Goal: Task Accomplishment & Management: Complete application form

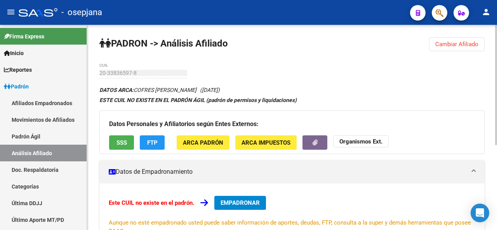
scroll to position [99, 0]
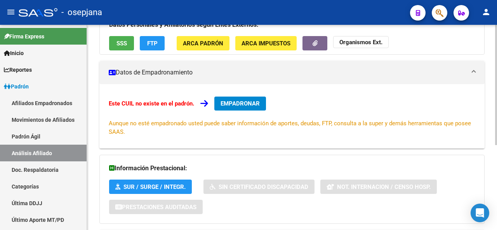
click at [497, 38] on div at bounding box center [496, 127] width 2 height 205
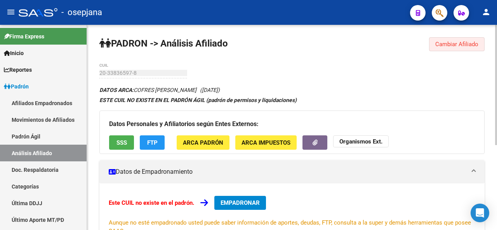
click at [449, 46] on span "Cambiar Afiliado" at bounding box center [456, 44] width 43 height 7
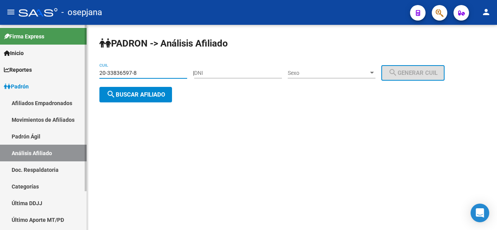
drag, startPoint x: 171, startPoint y: 71, endPoint x: 0, endPoint y: 68, distance: 170.5
click at [0, 68] on mat-sidenav-container "Firma Express Inicio Instructivos Contacto OS Reportes [PERSON_NAME] Traspasos …" at bounding box center [248, 127] width 497 height 205
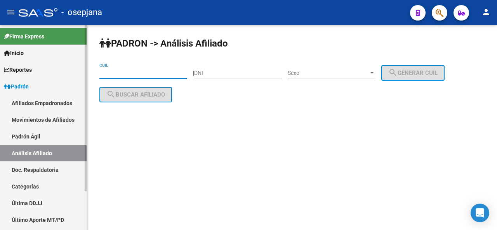
paste input "20-37606280-6"
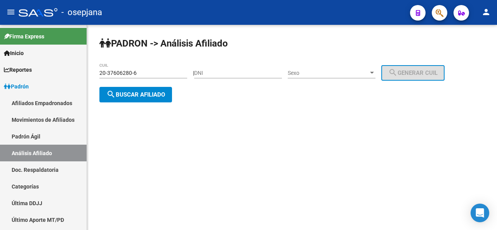
click at [143, 86] on div "[PERSON_NAME] -> Análisis Afiliado 20-37606280-6 CUIL | DNI Sexo Sexo search Ge…" at bounding box center [292, 76] width 410 height 102
click at [139, 92] on span "search Buscar afiliado" at bounding box center [135, 94] width 59 height 7
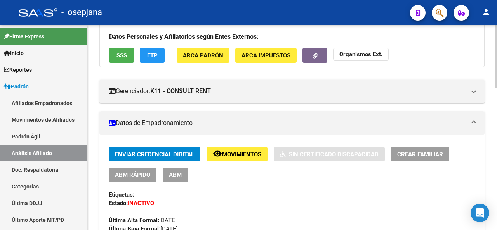
click at [496, 87] on div at bounding box center [496, 81] width 2 height 64
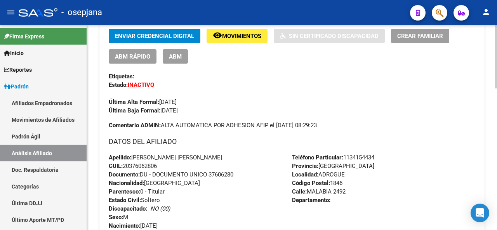
scroll to position [193, 0]
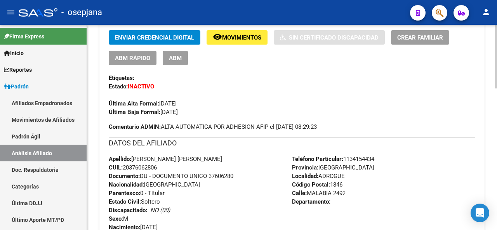
click at [497, 120] on div at bounding box center [496, 117] width 2 height 64
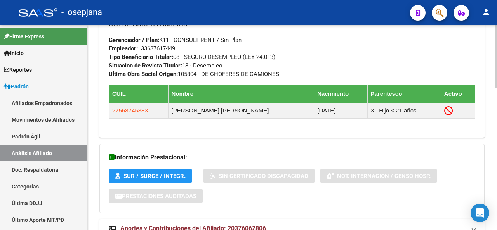
scroll to position [456, 0]
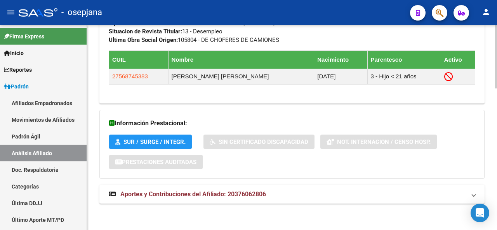
click at [495, 227] on div at bounding box center [496, 198] width 2 height 64
click at [437, 192] on mat-panel-title "Aportes y Contribuciones del Afiliado: 20376062806" at bounding box center [287, 194] width 357 height 9
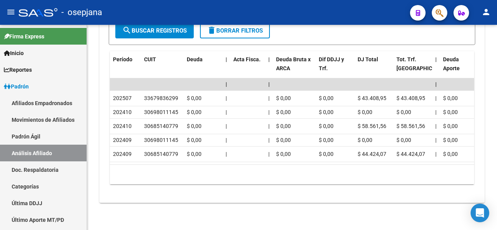
click at [495, 222] on div at bounding box center [496, 208] width 2 height 43
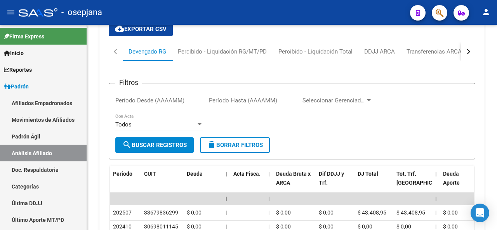
scroll to position [650, 0]
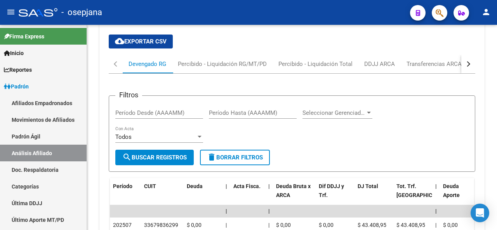
click at [496, 173] on div at bounding box center [496, 182] width 2 height 43
click at [467, 65] on div "button" at bounding box center [467, 63] width 5 height 5
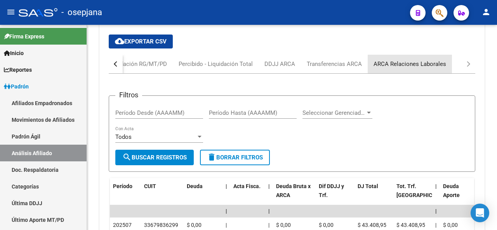
click at [430, 65] on div "ARCA Relaciones Laborales" at bounding box center [409, 64] width 73 height 9
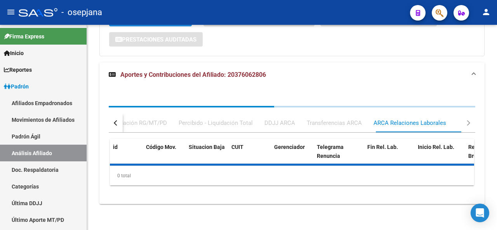
scroll to position [614, 0]
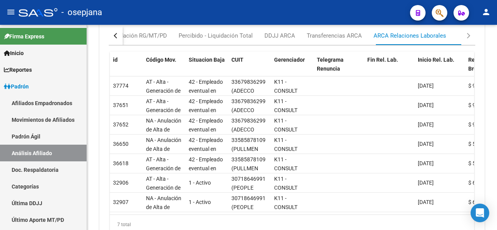
click at [497, 184] on div at bounding box center [496, 196] width 2 height 45
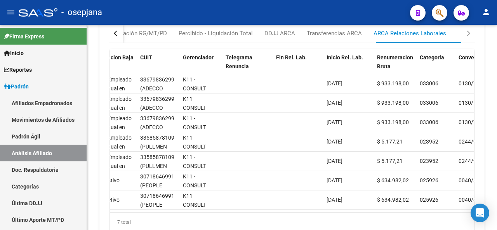
scroll to position [0, 106]
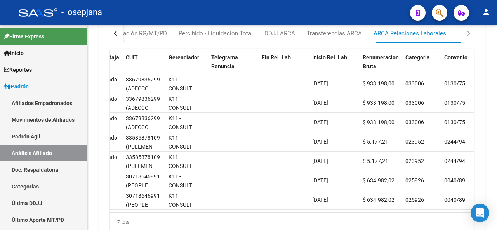
drag, startPoint x: 236, startPoint y: 219, endPoint x: 164, endPoint y: 210, distance: 73.0
click at [164, 210] on div "id Código Mov. Situacion Baja CUIT Gerenciador Telegrama Renuncia Fin Rel. Lab.…" at bounding box center [292, 140] width 364 height 183
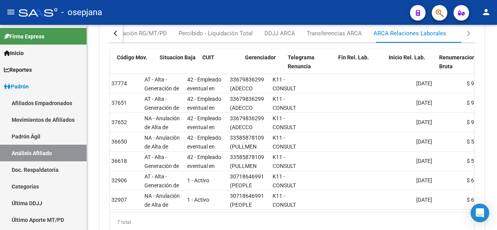
scroll to position [0, 0]
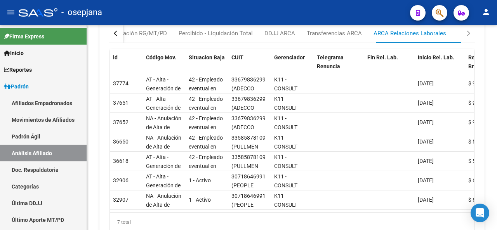
click at [114, 32] on div "button" at bounding box center [116, 33] width 5 height 5
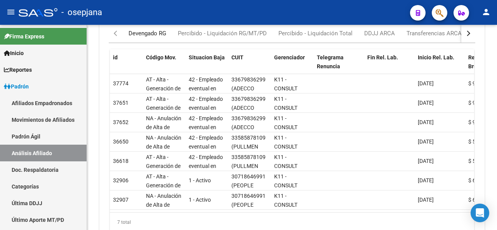
click at [148, 35] on div "Devengado RG" at bounding box center [147, 33] width 38 height 9
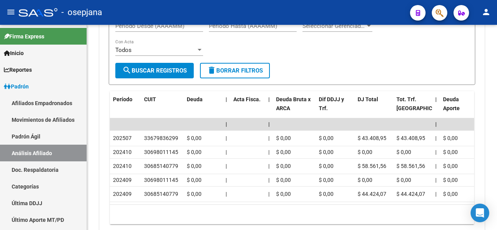
scroll to position [757, 0]
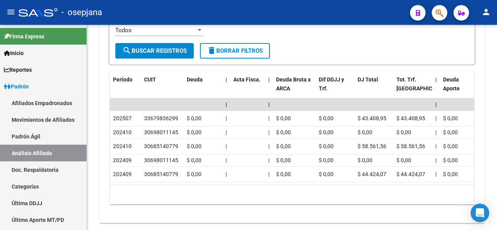
click at [497, 187] on div at bounding box center [496, 204] width 2 height 43
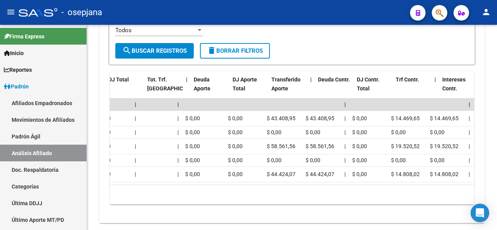
scroll to position [0, 249]
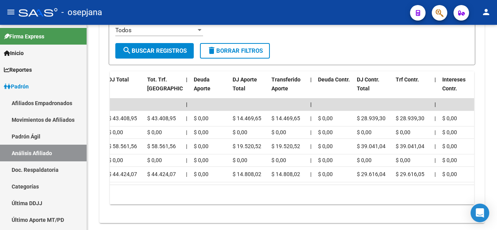
drag, startPoint x: 242, startPoint y: 192, endPoint x: 414, endPoint y: 218, distance: 173.9
click at [415, 217] on div "cloud_download Exportar CSV Devengado RG Percibido - Liquidación RG/MT/PD Perci…" at bounding box center [291, 69] width 385 height 295
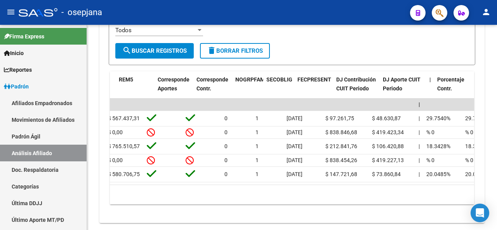
scroll to position [0, 1282]
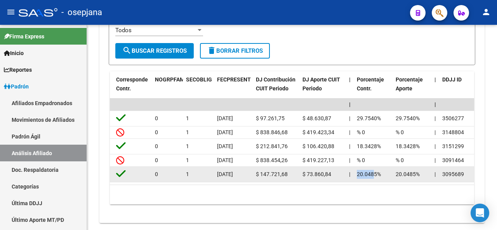
drag, startPoint x: 374, startPoint y: 175, endPoint x: 354, endPoint y: 171, distance: 20.9
click at [354, 171] on datatable-body-cell "20.0485%" at bounding box center [373, 174] width 39 height 15
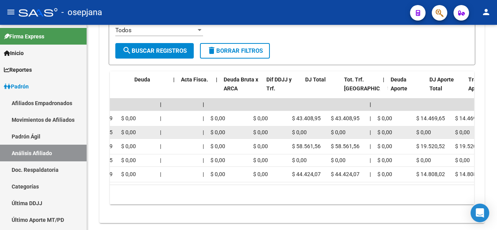
scroll to position [0, 52]
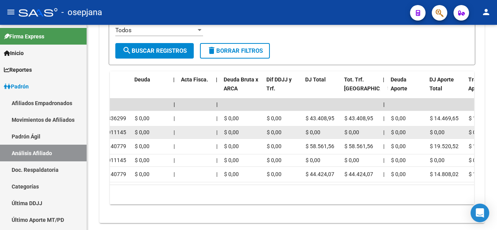
click at [126, 135] on div "30698011145" at bounding box center [110, 132] width 36 height 9
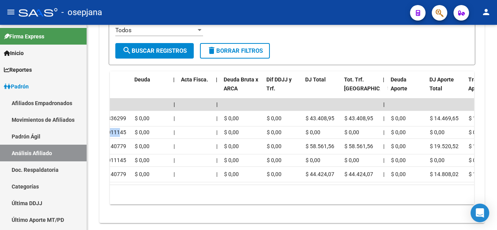
click at [106, 135] on div "cloud_download Exportar CSV Devengado RG Percibido - Liquidación RG/MT/PD Perci…" at bounding box center [291, 69] width 385 height 295
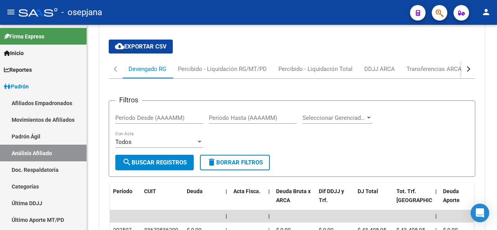
scroll to position [632, 0]
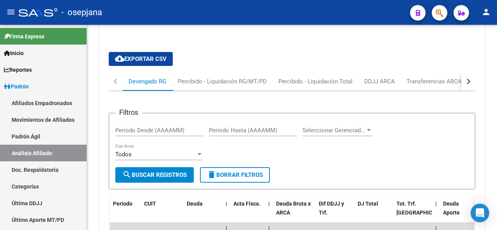
click at [497, 179] on div at bounding box center [496, 178] width 2 height 43
click at [470, 83] on button "button" at bounding box center [468, 81] width 14 height 19
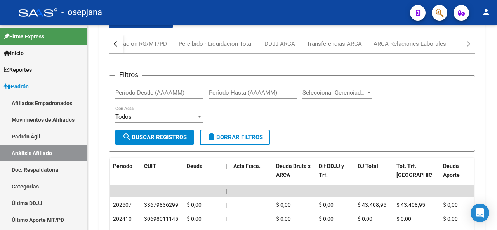
scroll to position [613, 0]
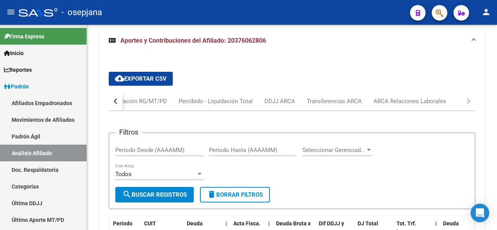
click at [497, 173] on div at bounding box center [496, 174] width 2 height 43
click at [430, 99] on div "ARCA Relaciones Laborales" at bounding box center [409, 101] width 73 height 9
click at [0, 0] on div at bounding box center [0, 0] width 0 height 0
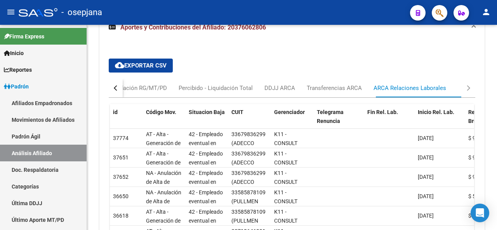
scroll to position [646, 0]
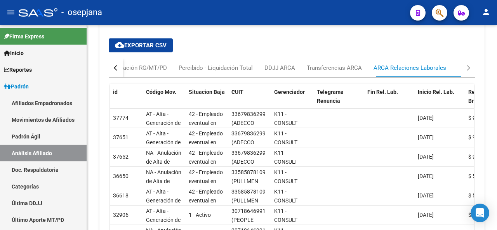
click at [497, 188] on div at bounding box center [496, 189] width 2 height 45
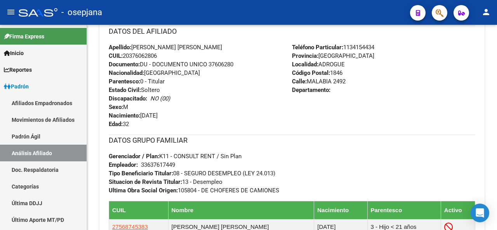
scroll to position [282, 0]
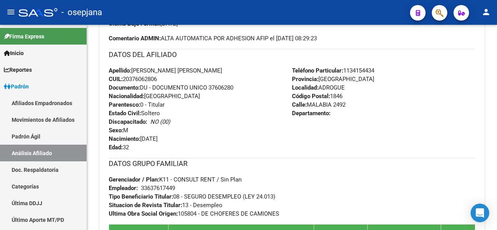
click at [497, 108] on div at bounding box center [496, 109] width 2 height 45
click at [495, 97] on div at bounding box center [496, 109] width 2 height 45
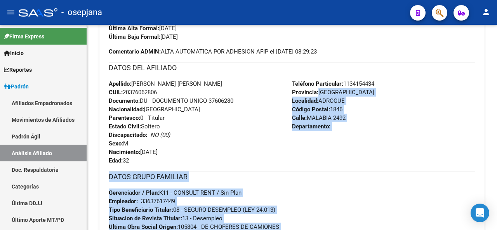
drag, startPoint x: 494, startPoint y: 93, endPoint x: 497, endPoint y: 65, distance: 28.0
click at [497, 65] on div "PADRON -> Análisis Afiliado Cambiar Afiliado 20-37606280-6 CUIL DATOS PADRÓN ÁG…" at bounding box center [293, 223] width 412 height 934
click at [443, 101] on div "Teléfono Particular: 1134154434 Provincia: Buenos Aires Localidad: ADROGUE Códi…" at bounding box center [383, 122] width 183 height 85
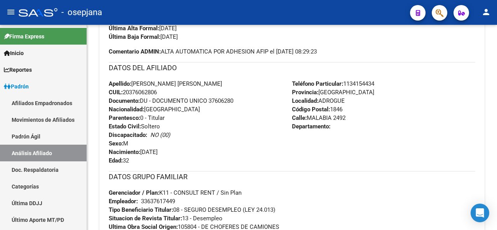
click at [497, 105] on div at bounding box center [496, 106] width 2 height 45
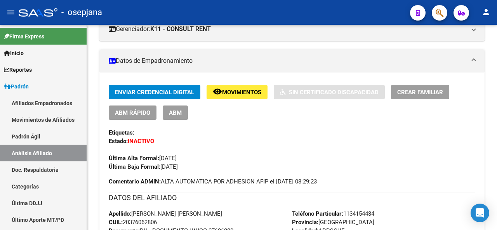
click at [497, 76] on div at bounding box center [496, 78] width 2 height 45
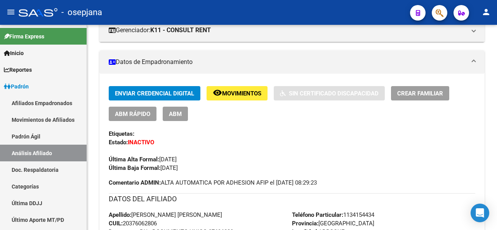
click at [243, 90] on span "remove_red_eye Movimientos" at bounding box center [237, 93] width 49 height 7
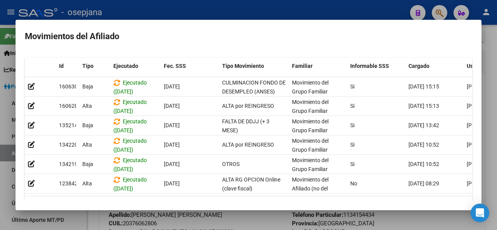
click at [228, 219] on div at bounding box center [248, 115] width 497 height 230
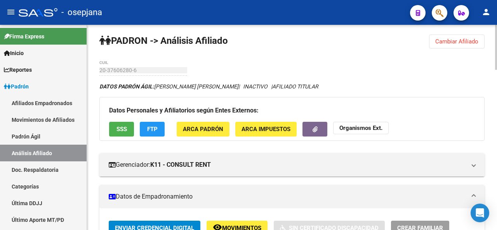
scroll to position [0, 0]
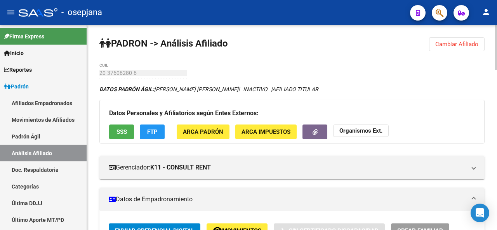
click at [497, 54] on div at bounding box center [496, 47] width 2 height 45
click at [163, 131] on button "FTP" at bounding box center [152, 132] width 25 height 14
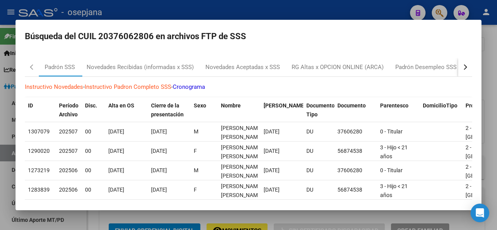
click at [458, 66] on button "button" at bounding box center [465, 67] width 14 height 19
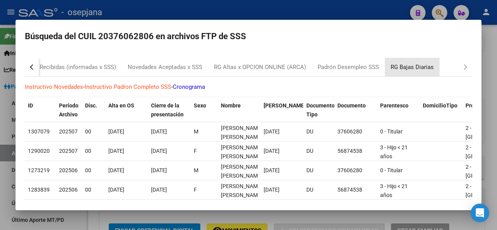
click at [434, 66] on div "RG Bajas Diarias" at bounding box center [412, 67] width 43 height 9
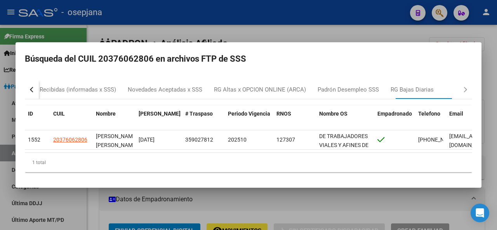
click at [497, 115] on div at bounding box center [248, 115] width 497 height 230
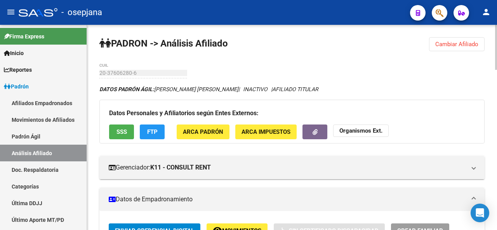
click at [459, 43] on span "Cambiar Afiliado" at bounding box center [456, 44] width 43 height 7
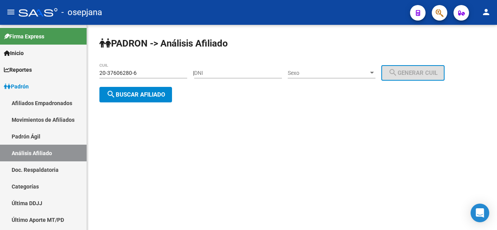
click at [447, 43] on div "PADRON -> Análisis Afiliado 20-37606280-6 CUIL | DNI Sexo Sexo search Generar C…" at bounding box center [292, 76] width 410 height 102
click at [147, 76] on input "20-37606280-6" at bounding box center [143, 73] width 88 height 7
click at [147, 72] on input "20-376" at bounding box center [143, 73] width 88 height 7
click at [124, 77] on div "20-376 CUIL" at bounding box center [143, 71] width 88 height 16
type input "20-376"
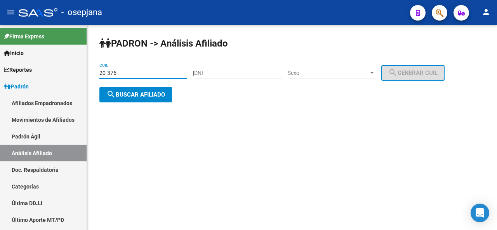
click at [103, 69] on div "20-376 CUIL" at bounding box center [143, 71] width 88 height 16
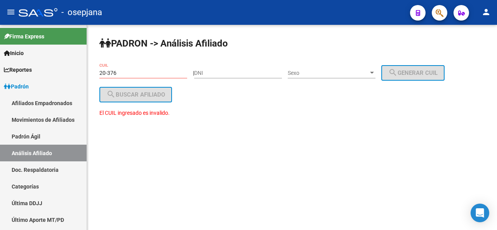
click at [131, 72] on input "20-376" at bounding box center [143, 73] width 88 height 7
drag, startPoint x: 102, startPoint y: 73, endPoint x: 54, endPoint y: 76, distance: 48.2
click at [54, 76] on mat-sidenav-container "Firma Express Inicio Instructivos Contacto OS Reportes Padrón Traspasos x O.S. …" at bounding box center [248, 127] width 497 height 205
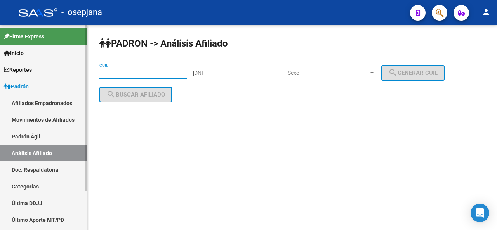
paste input "20-26086132-9"
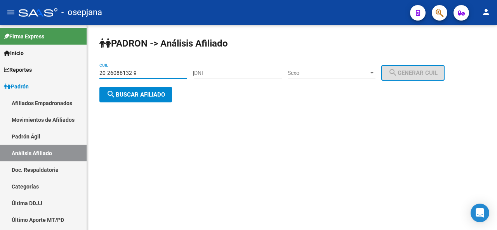
type input "20-26086132-9"
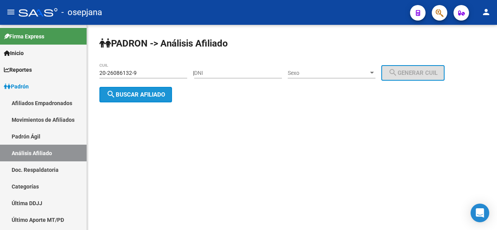
click at [134, 96] on span "search Buscar afiliado" at bounding box center [135, 94] width 59 height 7
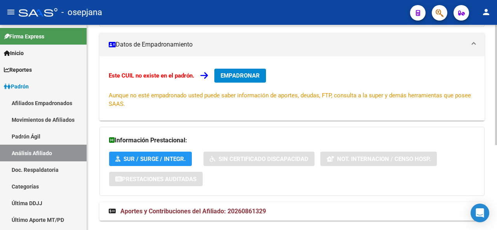
scroll to position [145, 0]
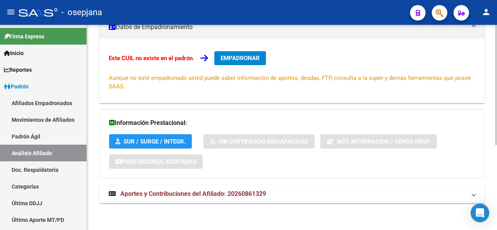
click at [488, 230] on html "menu - osepjana person Firma Express Inicio Instructivos Contacto OS Reportes P…" at bounding box center [248, 115] width 497 height 230
click at [461, 193] on mat-panel-title "Aportes y Contribuciones del Afiliado: 20260861329" at bounding box center [287, 194] width 357 height 9
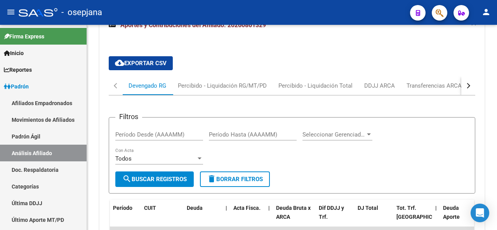
click at [497, 186] on div at bounding box center [496, 127] width 2 height 205
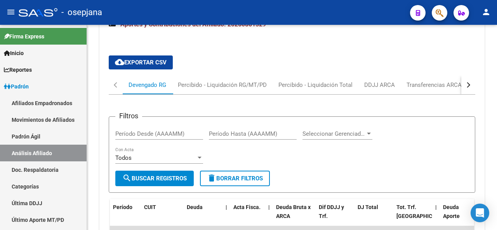
scroll to position [382, 0]
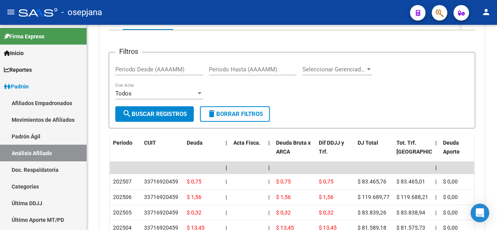
click at [497, 156] on div at bounding box center [496, 157] width 2 height 56
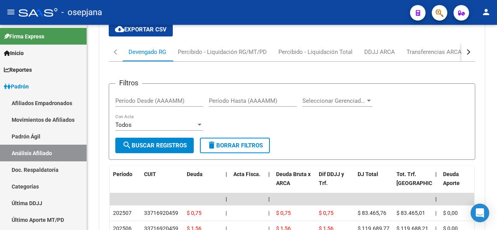
click at [497, 155] on div at bounding box center [496, 149] width 2 height 56
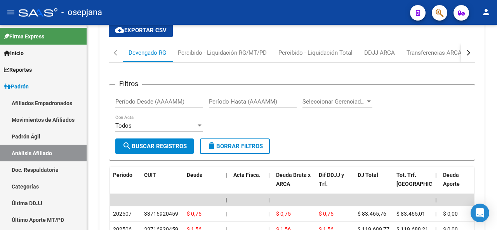
click at [470, 55] on button "button" at bounding box center [468, 52] width 14 height 19
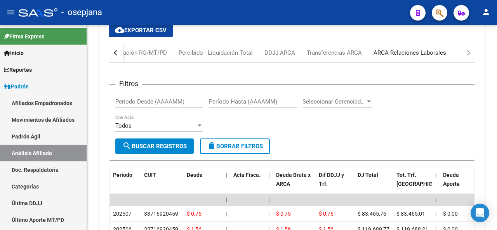
click at [429, 50] on div "ARCA Relaciones Laborales" at bounding box center [409, 53] width 73 height 9
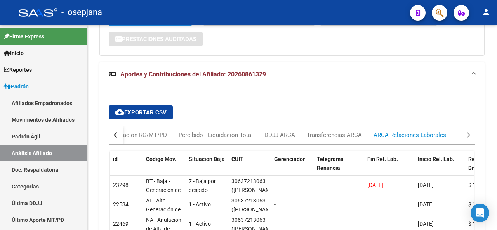
scroll to position [304, 0]
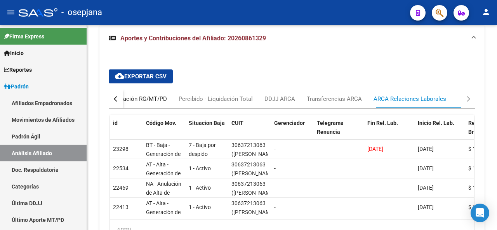
click at [152, 95] on div "Percibido - Liquidación RG/MT/PD" at bounding box center [122, 99] width 89 height 9
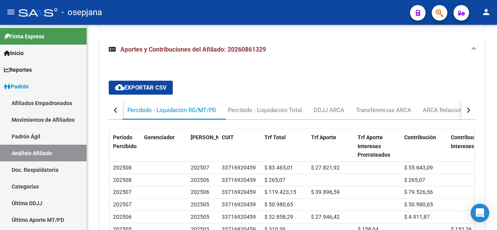
scroll to position [292, 0]
click at [497, 153] on div at bounding box center [496, 156] width 2 height 68
click at [118, 111] on div "button" at bounding box center [116, 110] width 5 height 5
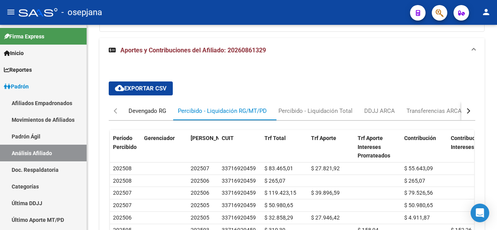
click at [149, 109] on div "Devengado RG" at bounding box center [147, 111] width 38 height 9
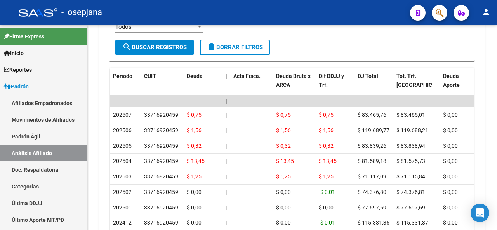
click at [497, 170] on div at bounding box center [496, 176] width 2 height 56
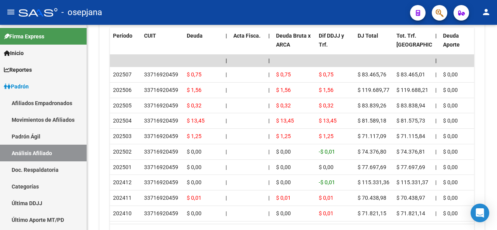
scroll to position [512, 0]
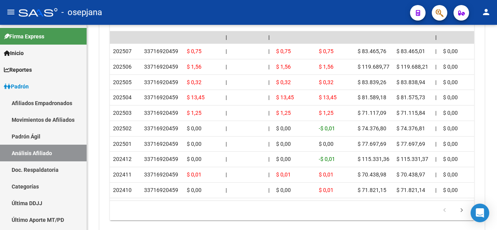
click at [495, 188] on div at bounding box center [496, 193] width 2 height 56
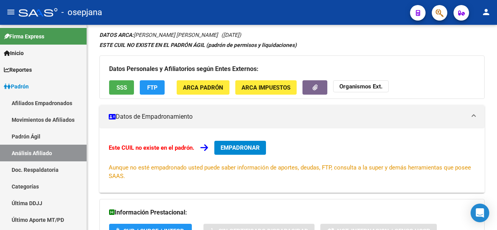
scroll to position [0, 0]
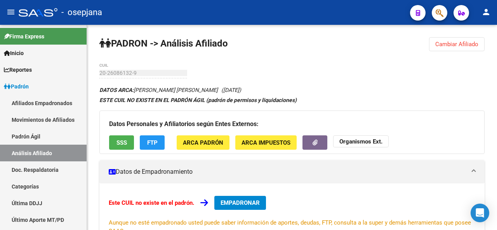
click at [497, 22] on div "menu - osepjana person Firma Express Inicio Instructivos Contacto OS Reportes P…" at bounding box center [248, 115] width 497 height 230
click at [241, 203] on span "EMPADRONAR" at bounding box center [239, 203] width 39 height 7
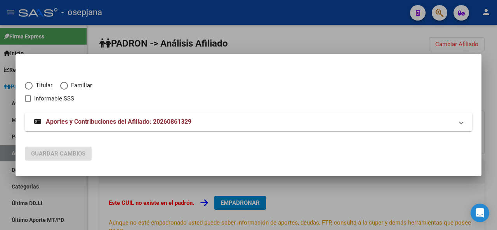
click at [28, 84] on span "Elija una opción" at bounding box center [29, 86] width 8 height 8
click at [28, 84] on input "Titular" at bounding box center [29, 86] width 8 height 8
radio input "true"
checkbox input "true"
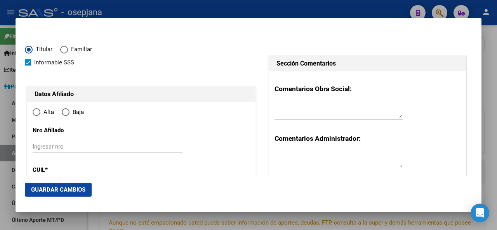
type input "20-26086132-9"
radio input "true"
type input "26086132"
type input "1977-01-30"
type input "1722"
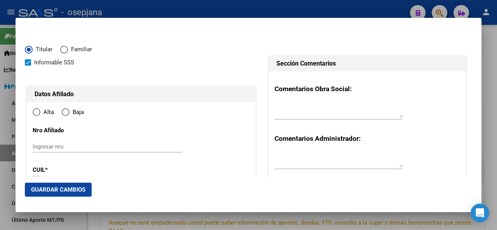
type input "BERON"
type input "LUIS ALBERTO"
type input "PARQUE SAN MART"
type input "ARISTOBULO DEL VALLE"
type input "5974"
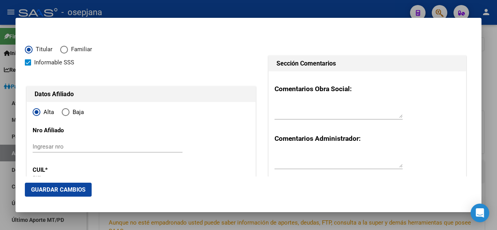
type input "PARQUE SAN MART"
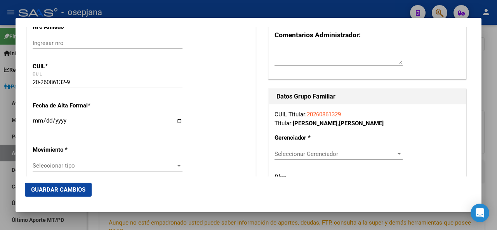
scroll to position [118, 0]
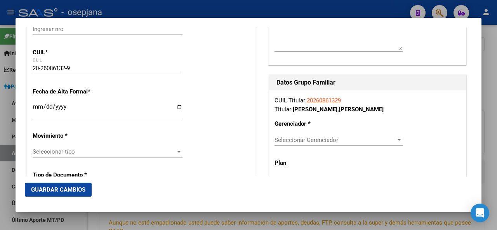
click at [481, 59] on div at bounding box center [248, 115] width 497 height 230
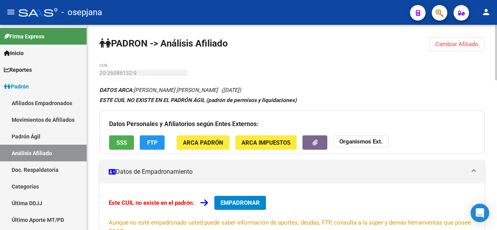
click at [246, 201] on span "EMPADRONAR" at bounding box center [239, 203] width 39 height 7
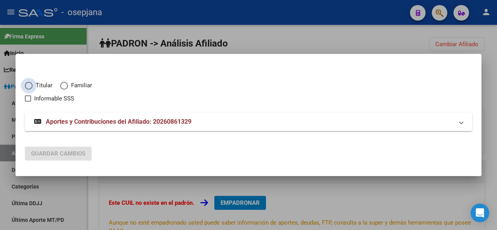
click at [30, 87] on span "Elija una opción" at bounding box center [29, 86] width 8 height 8
click at [30, 87] on input "Titular" at bounding box center [29, 86] width 8 height 8
radio input "true"
checkbox input "true"
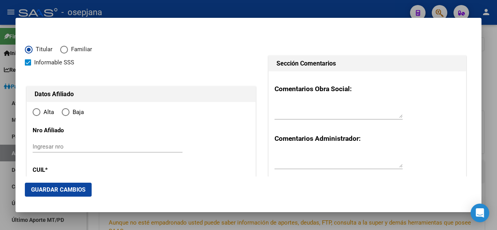
type input "20-26086132-9"
radio input "true"
type input "26086132"
type input "BERON"
type input "LUIS ALBERTO"
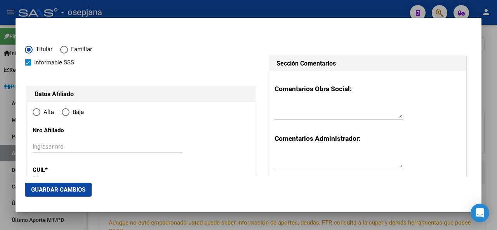
type input "1977-01-30"
type input "PARQUE SAN MART"
type input "1722"
type input "ARISTOBULO DEL VALLE"
type input "5974"
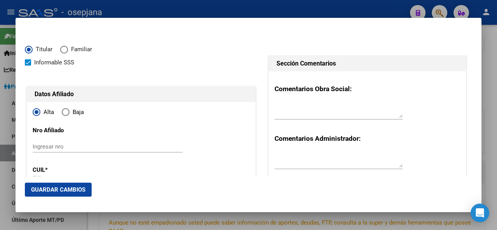
type input "PARQUE SAN MART"
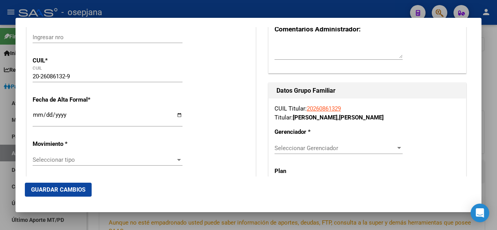
scroll to position [126, 0]
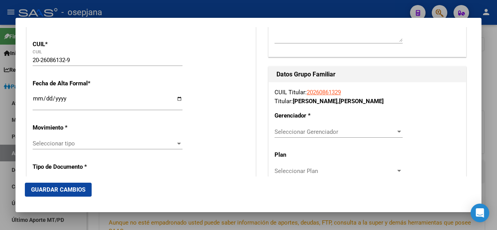
click at [35, 99] on input "Ingresar fecha" at bounding box center [108, 101] width 150 height 12
type input "0002-09-01"
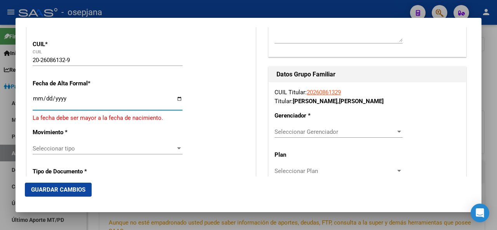
click at [38, 97] on input "Ingresar fecha" at bounding box center [108, 101] width 150 height 12
click at [47, 99] on input "Ingresar fecha" at bounding box center [108, 101] width 150 height 12
type input "2025-08-01"
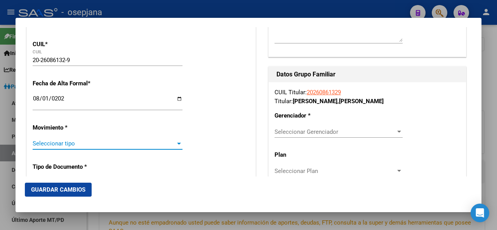
click at [92, 145] on span "Seleccionar tipo" at bounding box center [104, 143] width 143 height 7
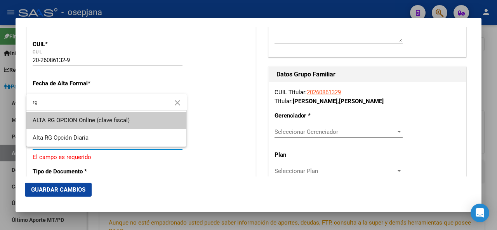
type input "rg"
click at [94, 121] on span "ALTA RG OPCION Online (clave fiscal)" at bounding box center [81, 120] width 97 height 7
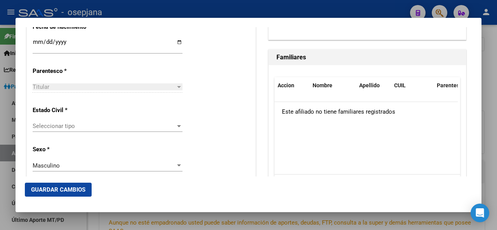
scroll to position [470, 0]
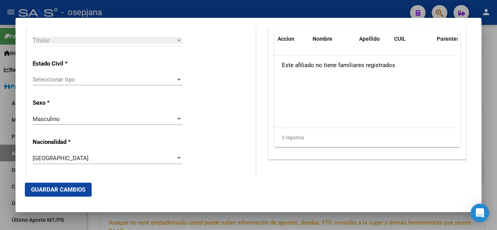
click at [118, 84] on div "Seleccionar tipo Seleccionar tipo" at bounding box center [108, 80] width 150 height 12
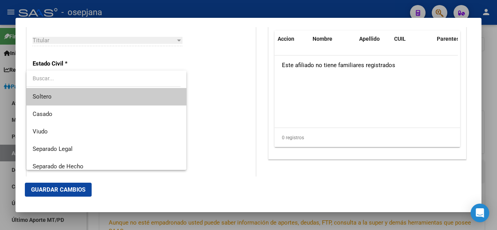
click at [104, 97] on span "Soltero" at bounding box center [107, 96] width 148 height 17
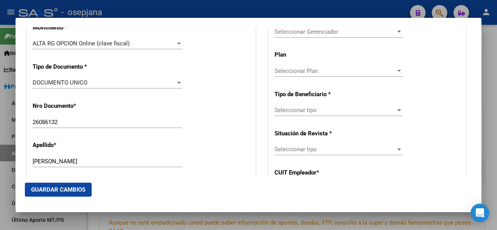
scroll to position [207, 0]
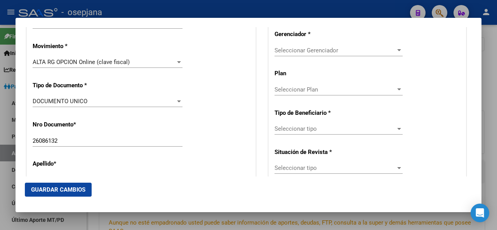
click at [398, 50] on div at bounding box center [399, 50] width 7 height 6
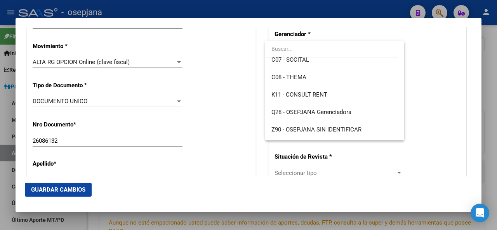
scroll to position [175, 0]
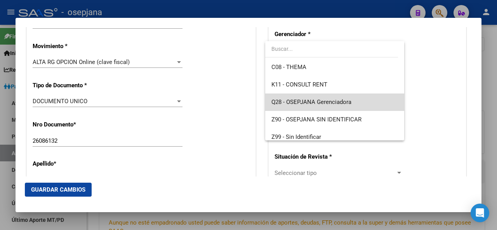
click at [344, 98] on span "Q28 - OSEPJANA Gerenciadora" at bounding box center [334, 102] width 127 height 17
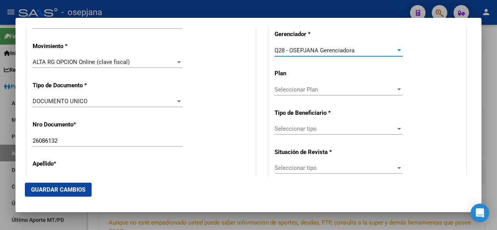
click at [363, 133] on div "Seleccionar tipo Seleccionar tipo" at bounding box center [338, 129] width 128 height 12
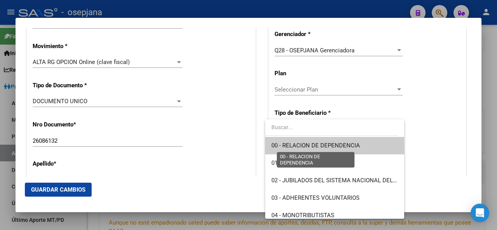
click at [339, 147] on span "00 - RELACION DE DEPENDENCIA" at bounding box center [315, 145] width 89 height 7
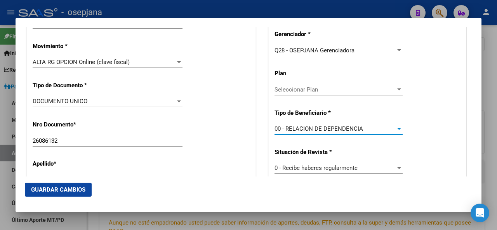
type input "33-71692045-9"
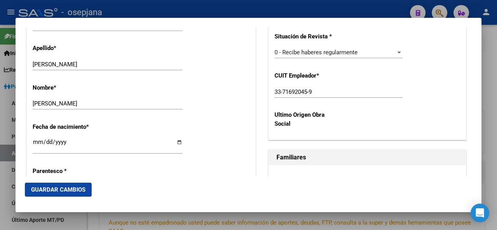
scroll to position [325, 0]
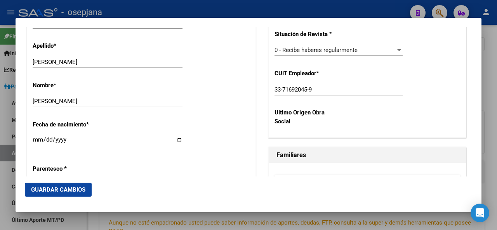
click at [69, 186] on button "Guardar Cambios" at bounding box center [58, 190] width 67 height 14
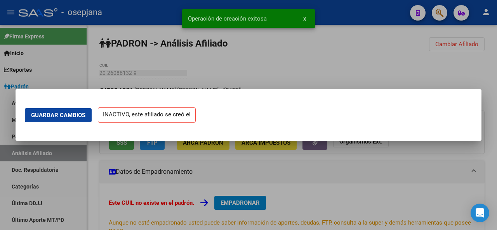
scroll to position [0, 0]
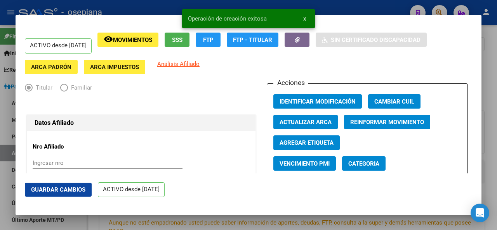
click at [63, 191] on span "Guardar Cambios" at bounding box center [58, 189] width 54 height 7
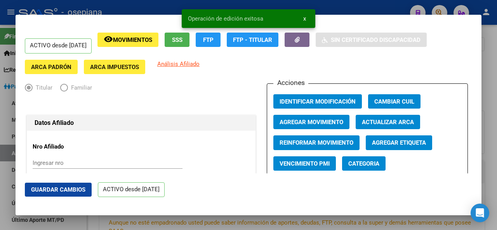
click at [497, 148] on div at bounding box center [248, 115] width 497 height 230
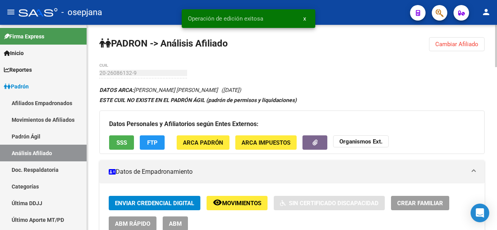
click at [497, 27] on div at bounding box center [496, 46] width 2 height 42
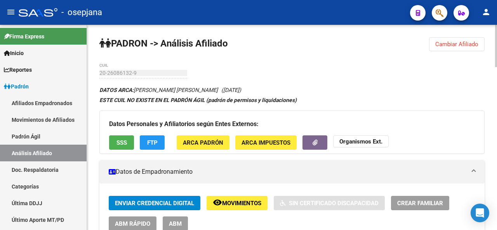
click at [473, 43] on span "Cambiar Afiliado" at bounding box center [456, 44] width 43 height 7
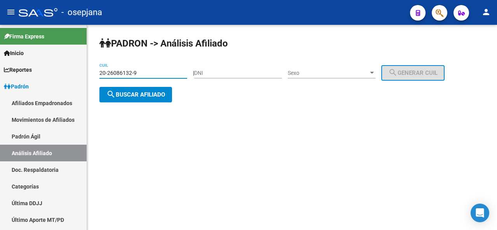
click at [151, 73] on input "20-26086132-9" at bounding box center [143, 73] width 88 height 7
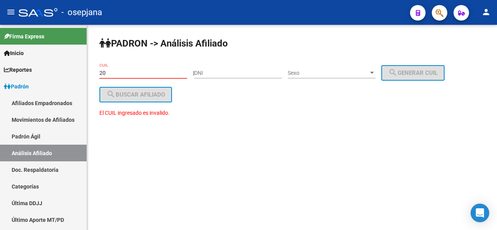
type input "2"
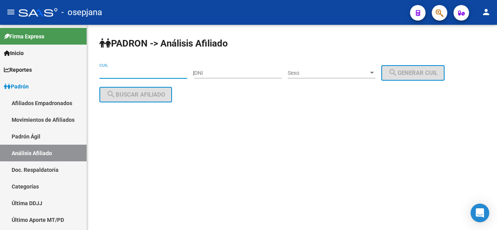
paste input "27-92566019-7"
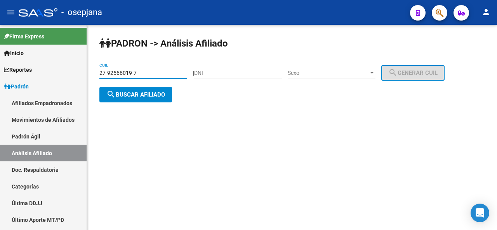
click at [144, 92] on span "search Buscar afiliado" at bounding box center [135, 94] width 59 height 7
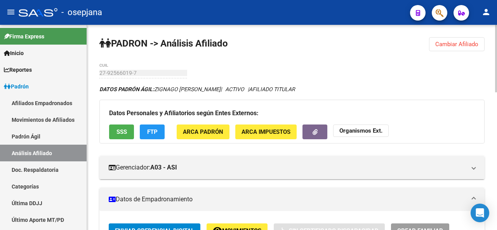
click at [497, 63] on div at bounding box center [496, 59] width 2 height 68
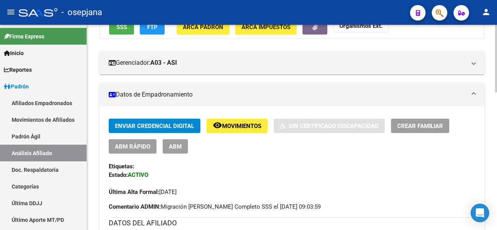
scroll to position [103, 0]
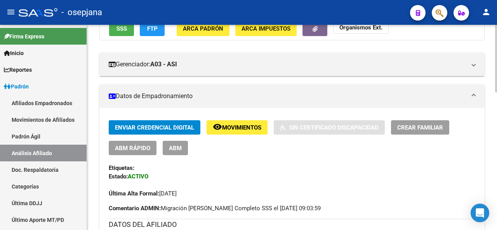
click at [497, 97] on div at bounding box center [496, 93] width 2 height 68
click at [126, 30] on span "SSS" at bounding box center [121, 29] width 10 height 7
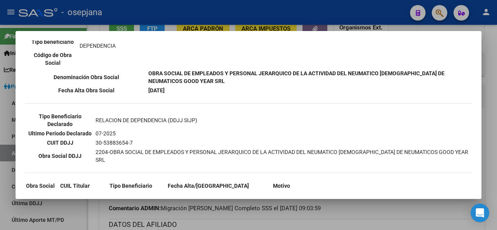
scroll to position [184, 0]
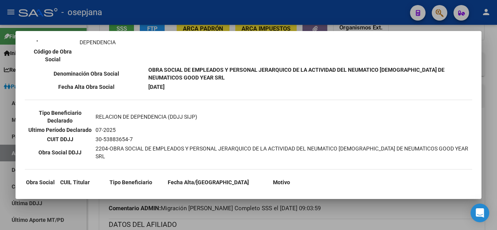
click at [497, 132] on div at bounding box center [248, 115] width 497 height 230
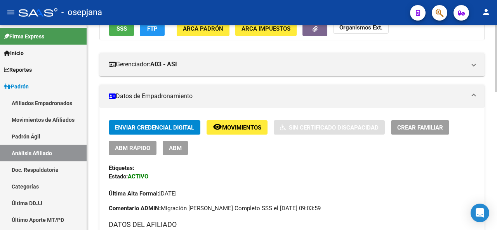
scroll to position [100, 0]
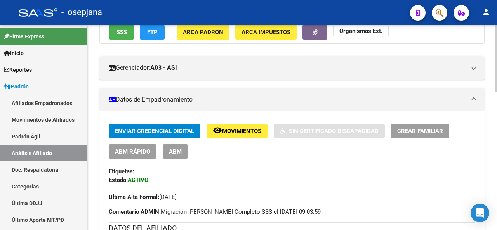
click at [146, 32] on button "FTP" at bounding box center [152, 32] width 25 height 14
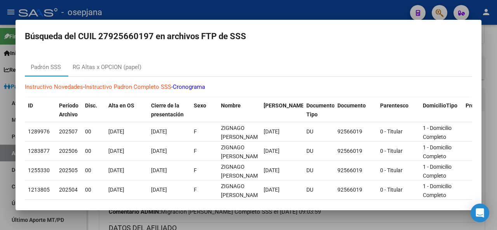
click at [497, 135] on div at bounding box center [248, 115] width 497 height 230
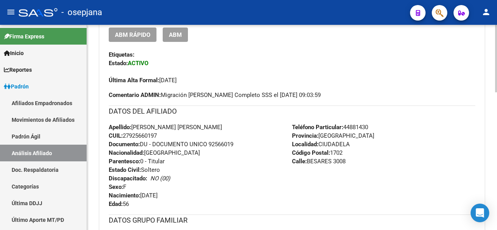
scroll to position [243, 0]
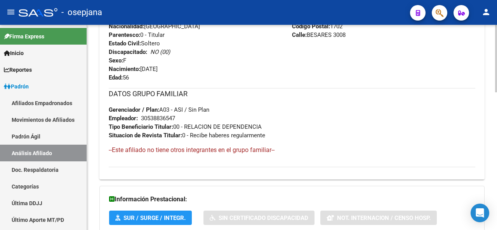
click at [495, 162] on div at bounding box center [496, 171] width 2 height 68
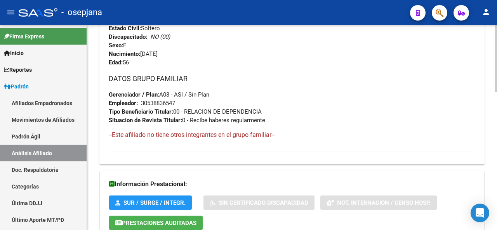
click at [496, 181] on div at bounding box center [496, 176] width 2 height 68
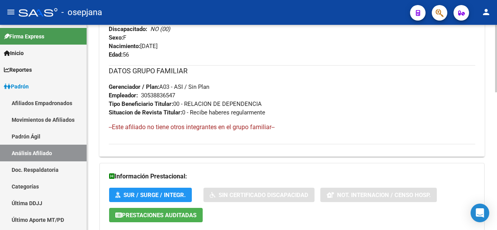
click at [496, 188] on div at bounding box center [496, 179] width 2 height 68
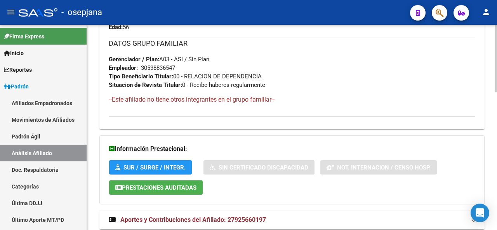
scroll to position [419, 0]
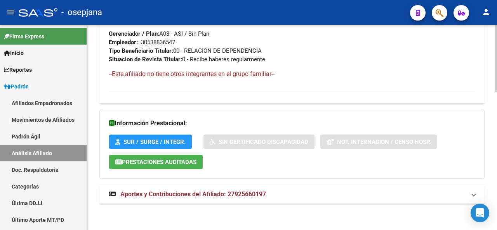
click at [497, 230] on html "menu - osepjana person Firma Express Inicio Instructivos Contacto OS Reportes P…" at bounding box center [248, 115] width 497 height 230
click at [363, 190] on mat-panel-title "Aportes y Contribuciones del Afiliado: 27925660197" at bounding box center [287, 194] width 357 height 9
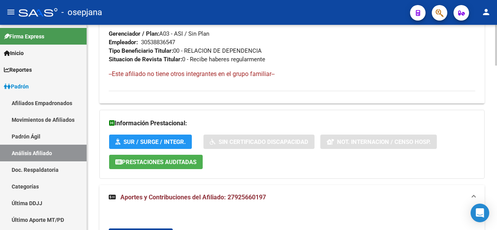
click at [497, 109] on div at bounding box center [496, 129] width 2 height 41
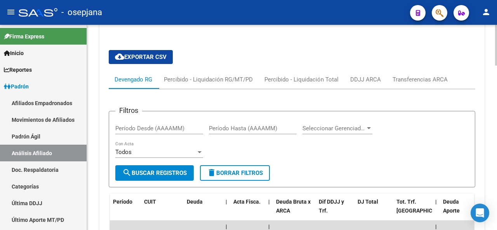
click at [496, 158] on div at bounding box center [496, 164] width 2 height 41
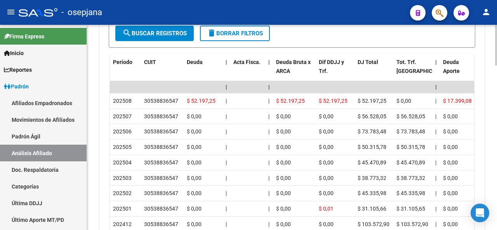
scroll to position [771, 0]
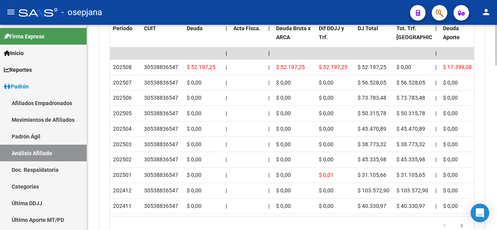
click at [497, 192] on div at bounding box center [496, 199] width 2 height 41
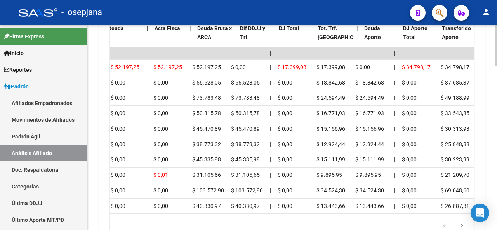
scroll to position [0, 0]
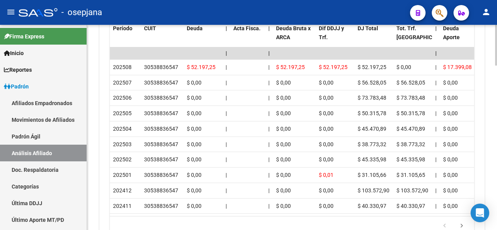
click at [495, 34] on div at bounding box center [496, 127] width 2 height 205
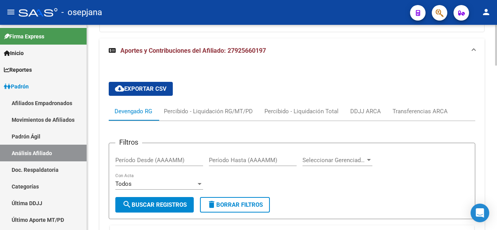
click at [495, 34] on div at bounding box center [496, 127] width 2 height 205
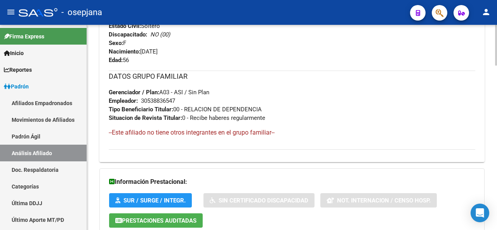
click at [495, 34] on div at bounding box center [496, 127] width 2 height 205
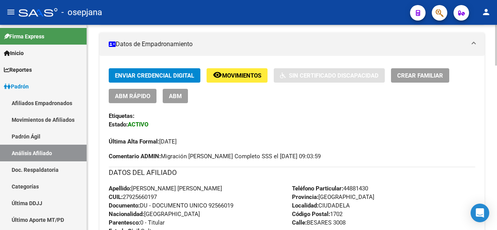
click at [496, 31] on div at bounding box center [496, 127] width 2 height 205
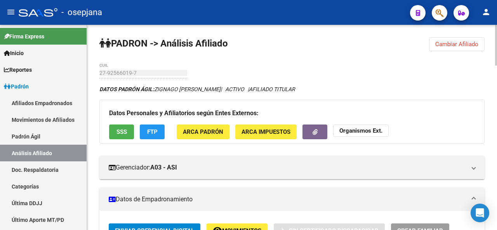
click at [460, 45] on span "Cambiar Afiliado" at bounding box center [456, 44] width 43 height 7
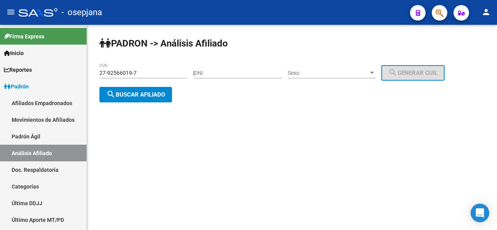
click at [150, 63] on div "PADRON -> Análisis Afiliado 27-92566019-7 CUIL | DNI Sexo Sexo search Generar C…" at bounding box center [292, 76] width 410 height 102
click at [148, 73] on input "27-92566019-7" at bounding box center [143, 73] width 88 height 7
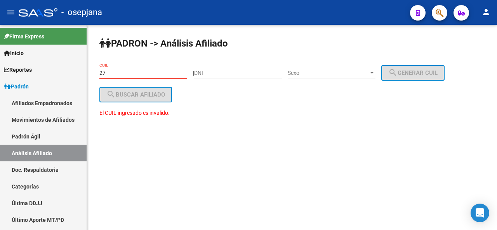
type input "2"
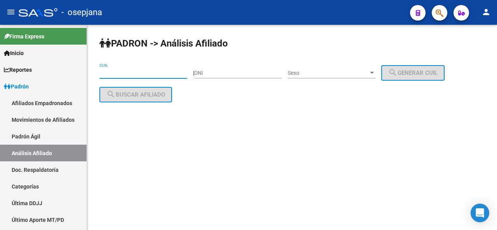
paste input "23-96090046-4"
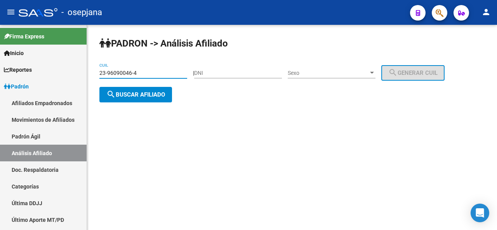
type input "23-96090046-4"
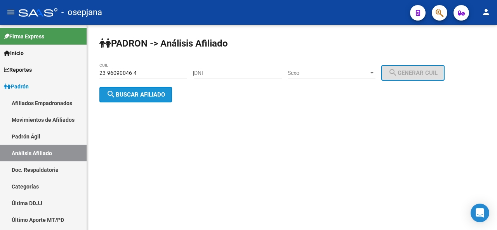
click at [151, 91] on span "search Buscar afiliado" at bounding box center [135, 94] width 59 height 7
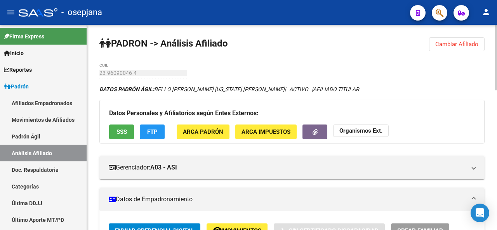
click at [497, 68] on div at bounding box center [496, 58] width 2 height 66
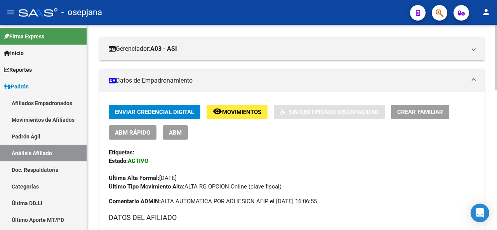
click at [497, 109] on div at bounding box center [496, 96] width 2 height 66
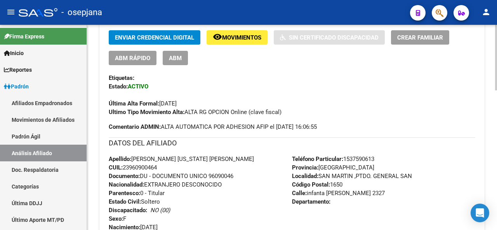
scroll to position [210, 0]
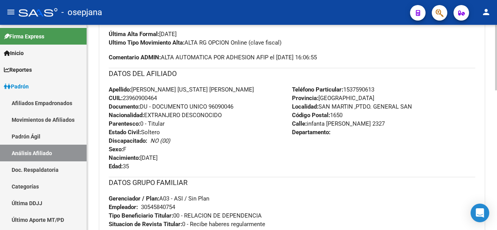
click at [497, 163] on div at bounding box center [496, 142] width 2 height 66
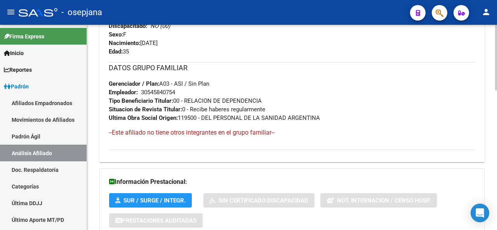
scroll to position [416, 0]
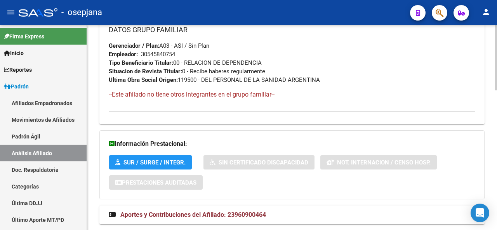
click at [497, 177] on div at bounding box center [496, 191] width 2 height 66
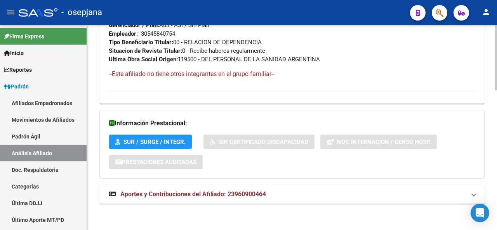
click at [497, 29] on div at bounding box center [496, 127] width 2 height 205
click at [495, 41] on div at bounding box center [496, 127] width 2 height 205
click at [497, 32] on div at bounding box center [496, 127] width 2 height 205
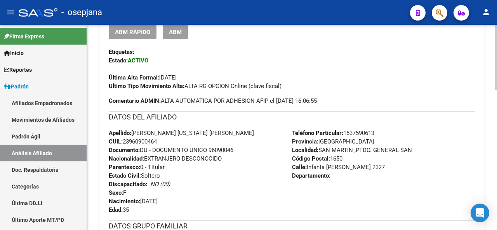
scroll to position [26, 0]
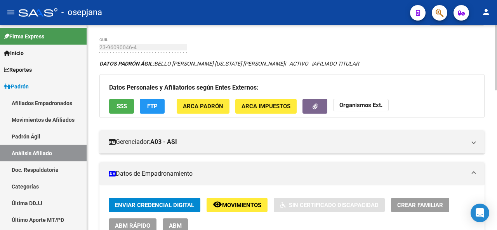
click at [497, 32] on div at bounding box center [496, 127] width 2 height 205
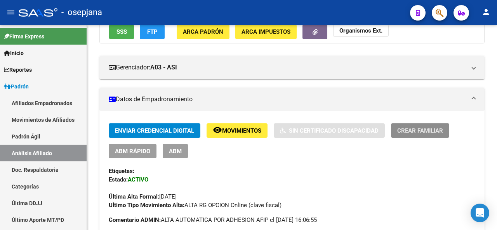
click at [436, 135] on button "Crear Familiar" at bounding box center [420, 130] width 58 height 14
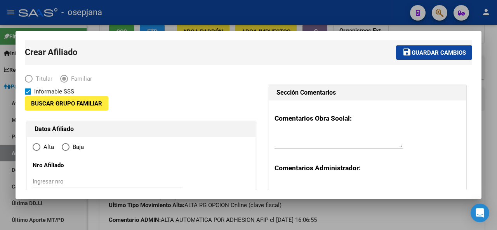
type input "30-54584075-4"
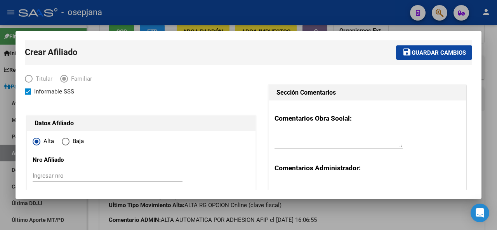
radio input "true"
type input "SAN MARTIN ,PTDO. GENERAL SAN"
type input "1650"
type input "infanta isabel"
type input "2327"
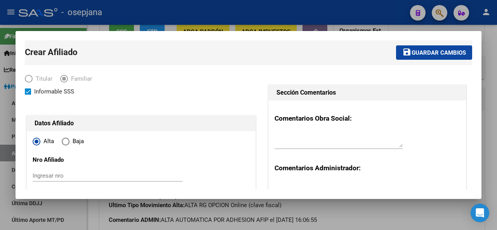
scroll to position [75, 0]
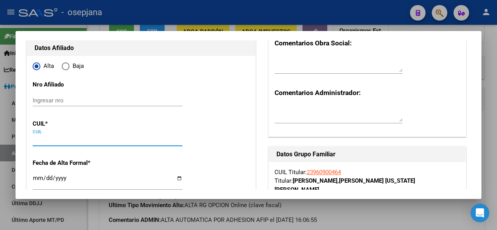
click at [50, 142] on input "CUIL" at bounding box center [108, 140] width 150 height 7
paste input "20-96152957-4"
type input "20-96152957-4"
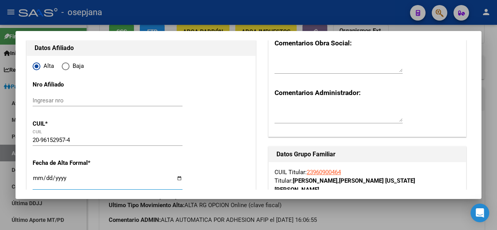
type input "96152957"
type input "FERNANDEZ BELLO"
type input "JOSE FRANCISCO"
type input "2015-08-26"
type input "CASEROS"
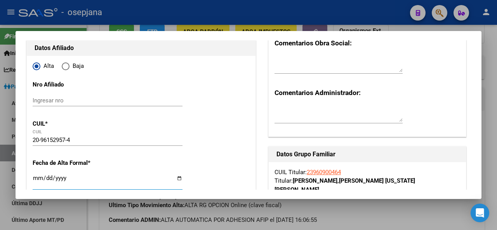
type input "1678"
type input "AV WENCESLAO DE TATA"
type input "4941"
type input "01"
type input "2025-08-01"
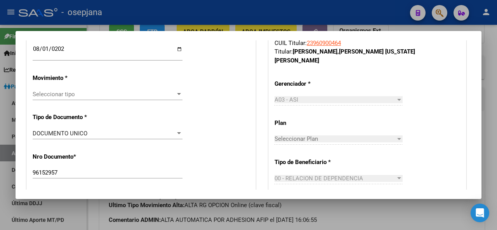
scroll to position [207, 0]
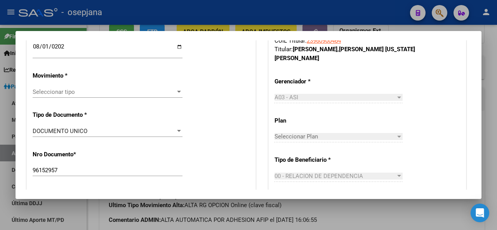
click at [145, 92] on span "Seleccionar tipo" at bounding box center [104, 92] width 143 height 7
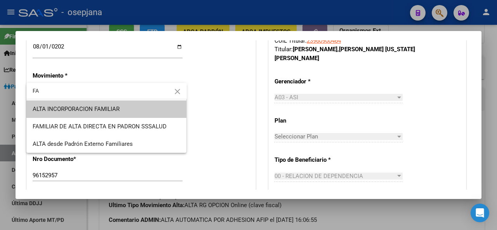
type input "FA"
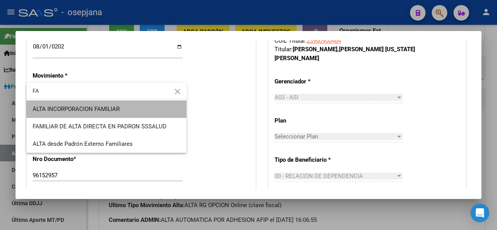
click at [139, 106] on span "ALTA INCORPORACION FAMILIAR" at bounding box center [107, 109] width 148 height 17
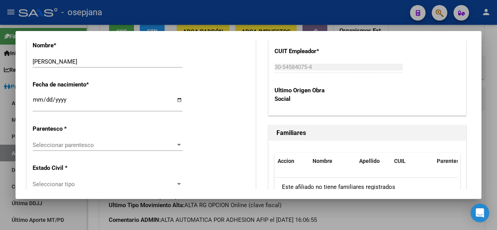
scroll to position [469, 0]
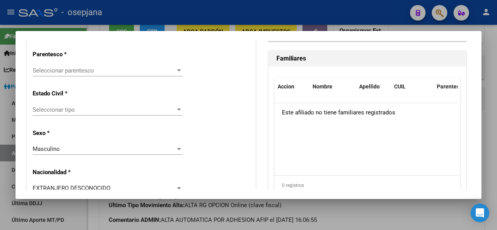
click at [52, 69] on span "Seleccionar parentesco" at bounding box center [104, 70] width 143 height 7
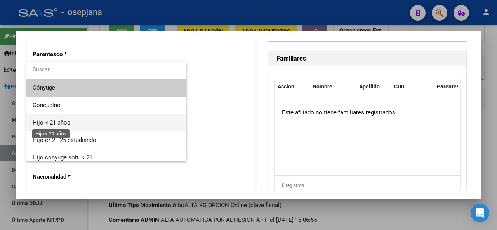
click at [58, 124] on span "Hijo < 21 años" at bounding box center [52, 122] width 38 height 7
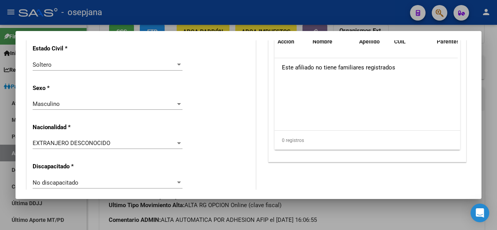
scroll to position [561, 0]
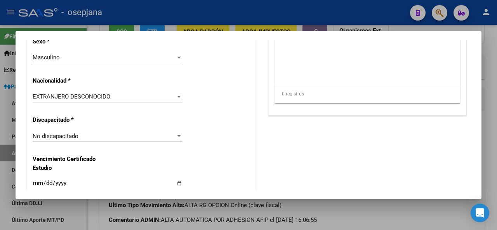
click at [128, 94] on div "EXTRANJERO DESCONOCIDO" at bounding box center [104, 96] width 143 height 7
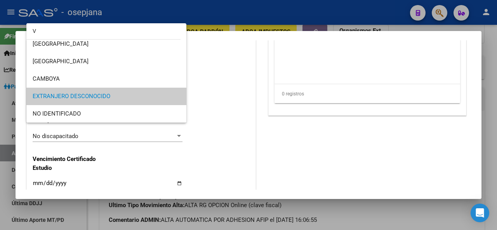
scroll to position [0, 0]
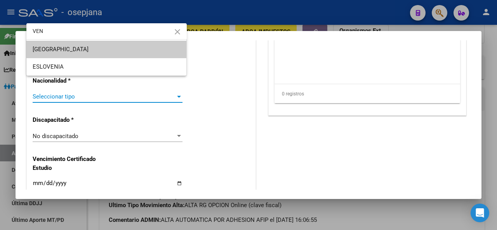
type input "VEN"
click at [124, 52] on span "VENEZUELA" at bounding box center [107, 49] width 148 height 17
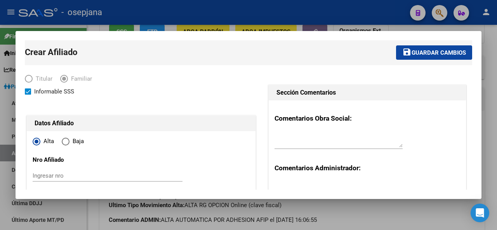
click at [449, 54] on span "Guardar cambios" at bounding box center [438, 52] width 54 height 7
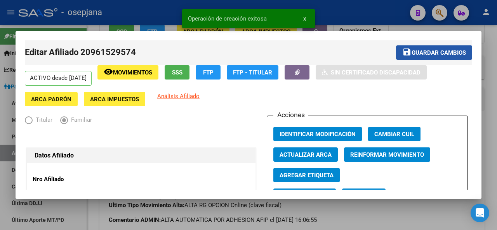
click at [449, 54] on span "Guardar cambios" at bounding box center [438, 52] width 54 height 7
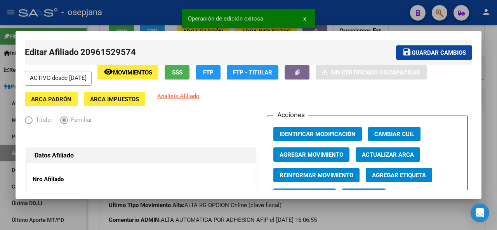
click at [497, 80] on div at bounding box center [248, 115] width 497 height 230
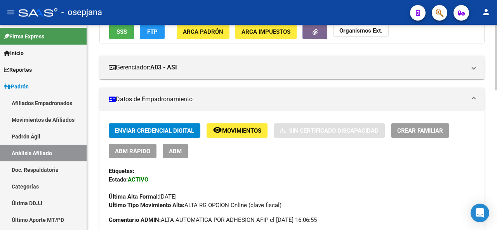
drag, startPoint x: 494, startPoint y: 96, endPoint x: 494, endPoint y: 90, distance: 5.4
click at [422, 136] on button "Crear Familiar" at bounding box center [420, 130] width 58 height 14
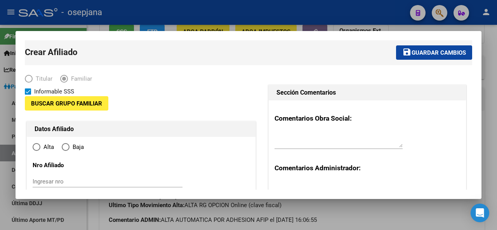
type input "30-54584075-4"
type input "SAN MARTIN ,PTDO. GENERAL SAN"
type input "1650"
type input "infanta isabel"
type input "2327"
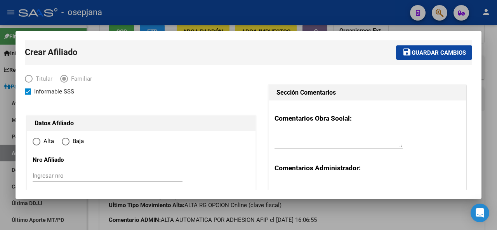
radio input "true"
type input "30-54584075-4"
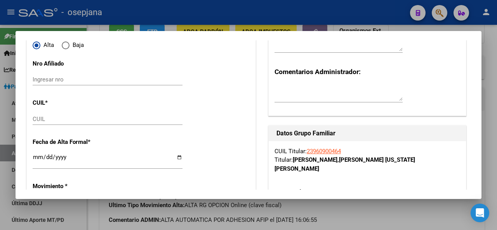
scroll to position [99, 0]
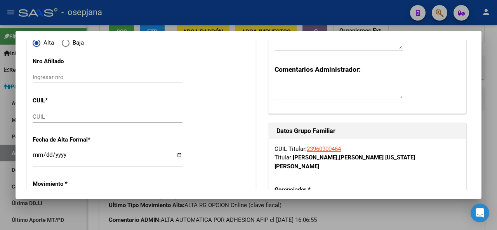
click at [59, 115] on input "CUIL" at bounding box center [108, 116] width 150 height 7
paste input "23-59868849-4"
type input "23-59868849-4"
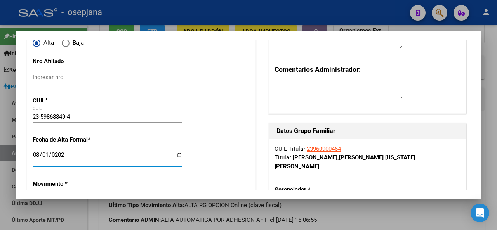
type input "2025-08-01"
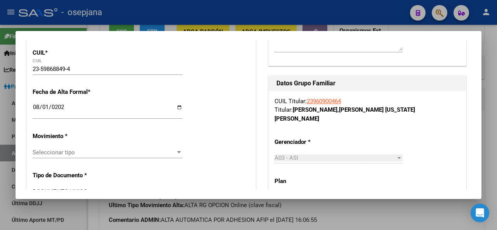
scroll to position [188, 0]
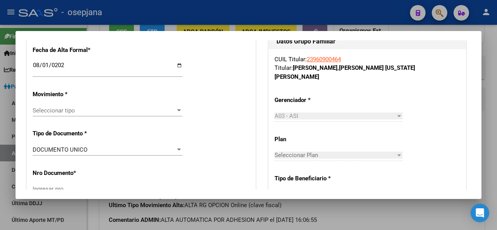
click at [124, 114] on div "Seleccionar tipo Seleccionar tipo" at bounding box center [108, 111] width 150 height 12
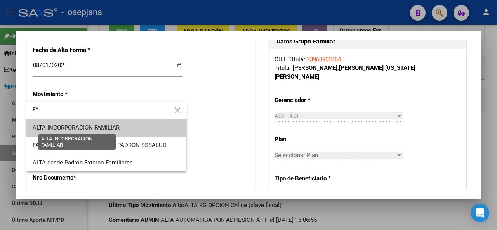
type input "FA"
click at [119, 131] on span "ALTA INCORPORACION FAMILIAR" at bounding box center [76, 127] width 87 height 7
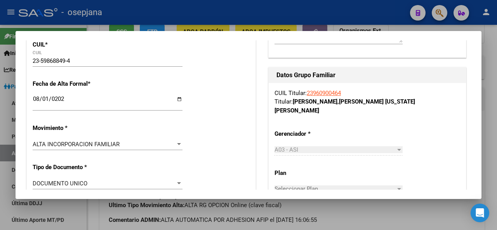
scroll to position [117, 0]
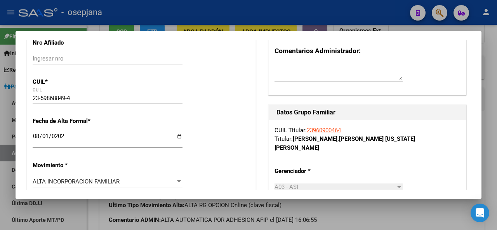
click at [38, 97] on input "23-59868849-4" at bounding box center [108, 98] width 150 height 7
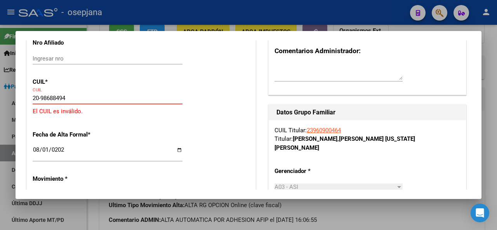
click at [69, 99] on input "20-98688494" at bounding box center [108, 98] width 150 height 7
type input "20-98688494-5"
drag, startPoint x: 81, startPoint y: 98, endPoint x: 0, endPoint y: 92, distance: 81.0
click at [0, 92] on div "Crear Afiliado save Guardar cambios Titular Familiar Informable SSS Datos Afili…" at bounding box center [248, 115] width 497 height 230
type input "20-59868849-5"
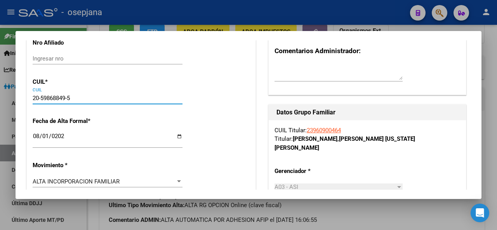
type input "59868849"
type input "FERNANDEZ BELLO"
type input "BIANCA VALENTINA"
type input "2023-05-23"
type input "VILLA LIBERTAD"
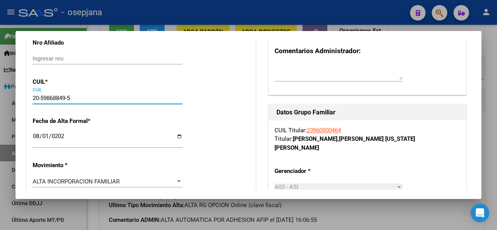
type input "INFANTA ISABEL"
type input "2327"
type input "20-59868849-5"
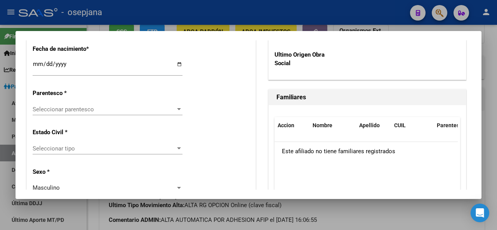
scroll to position [437, 0]
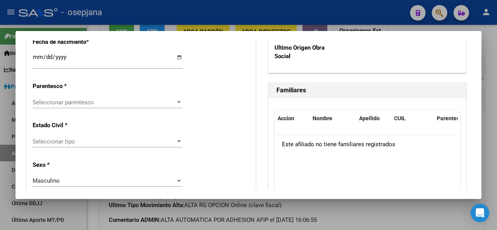
click at [143, 104] on span "Seleccionar parentesco" at bounding box center [104, 102] width 143 height 7
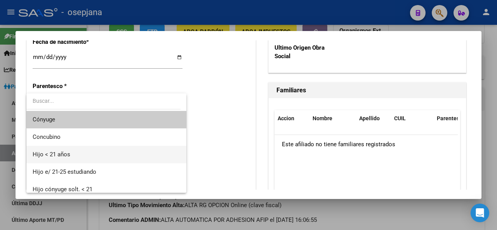
click at [108, 148] on span "Hijo < 21 años" at bounding box center [107, 154] width 148 height 17
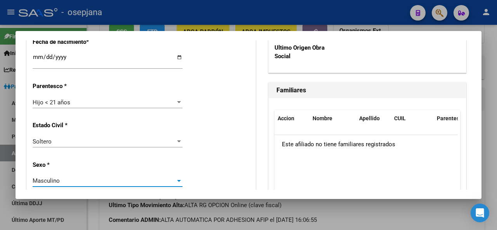
click at [71, 182] on div "Masculino" at bounding box center [104, 180] width 143 height 7
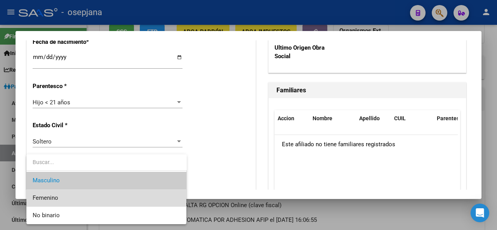
click at [69, 202] on span "Femenino" at bounding box center [107, 197] width 148 height 17
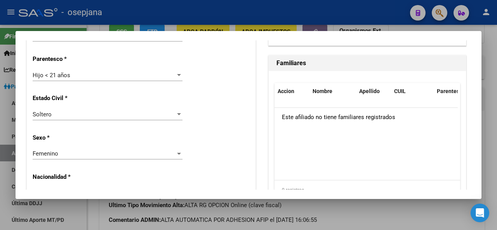
scroll to position [523, 0]
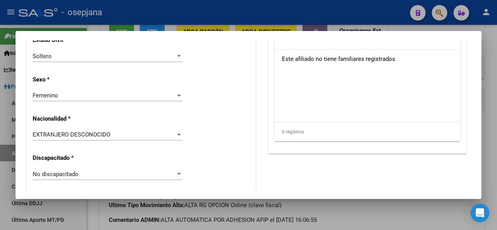
click at [137, 134] on div "EXTRANJERO DESCONOCIDO" at bounding box center [104, 134] width 143 height 7
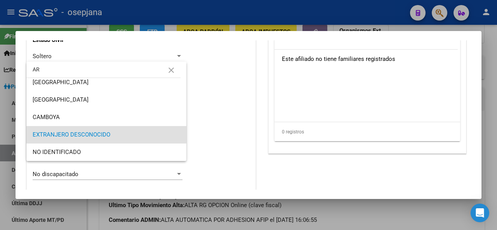
scroll to position [0, 0]
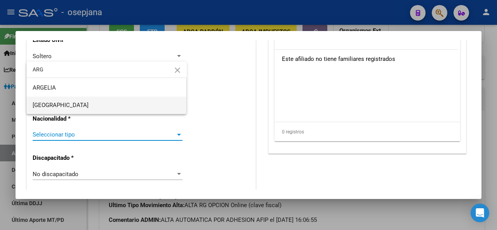
type input "ARG"
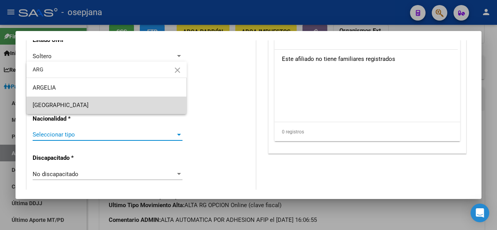
click at [106, 106] on span "[GEOGRAPHIC_DATA]" at bounding box center [107, 105] width 148 height 17
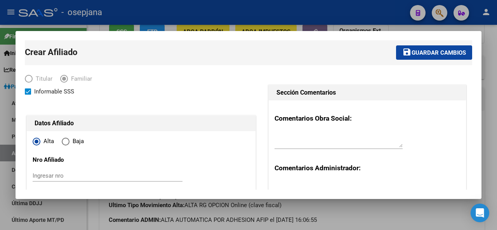
click at [431, 51] on span "Guardar cambios" at bounding box center [438, 52] width 54 height 7
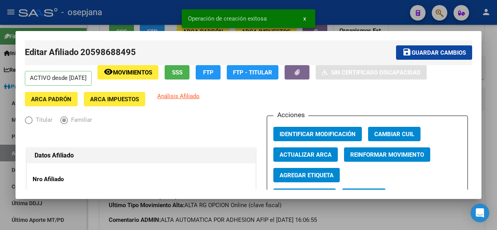
click at [431, 51] on span "Guardar cambios" at bounding box center [438, 52] width 54 height 7
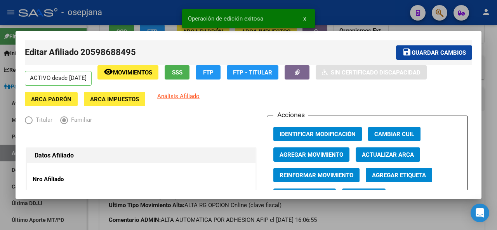
click at [497, 61] on div at bounding box center [248, 115] width 497 height 230
click at [497, 61] on div at bounding box center [496, 90] width 2 height 66
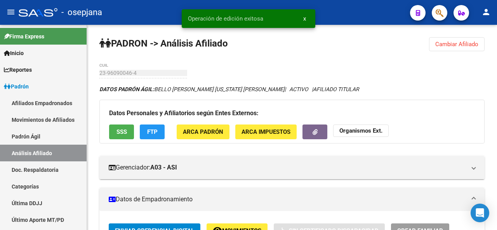
click at [497, 28] on div at bounding box center [496, 58] width 2 height 66
click at [459, 43] on span "Cambiar Afiliado" at bounding box center [456, 44] width 43 height 7
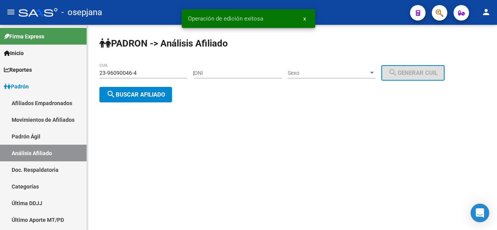
click at [140, 99] on button "search Buscar afiliado" at bounding box center [135, 95] width 73 height 16
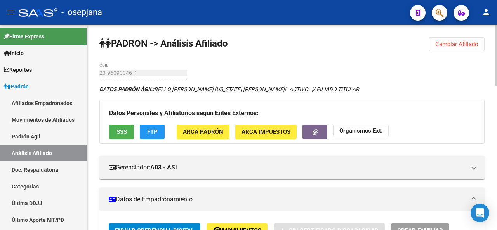
click at [497, 52] on div at bounding box center [496, 56] width 2 height 62
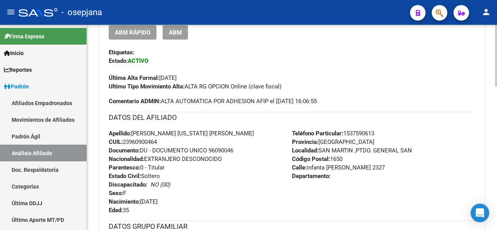
scroll to position [220, 0]
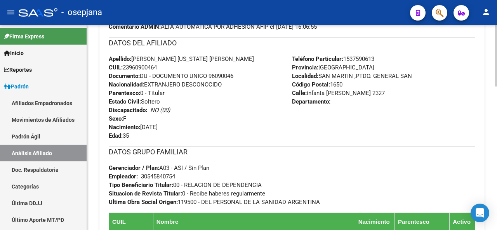
click at [497, 141] on div at bounding box center [496, 144] width 2 height 62
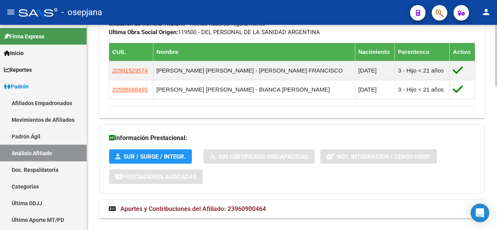
scroll to position [478, 0]
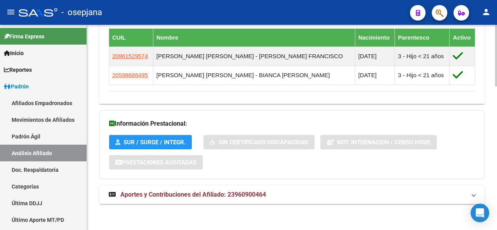
click at [496, 196] on div at bounding box center [496, 199] width 2 height 62
click at [384, 189] on mat-expansion-panel-header "Aportes y Contribuciones del Afiliado: 23960900464" at bounding box center [291, 195] width 385 height 19
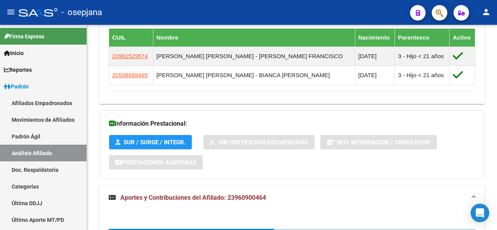
click at [497, 156] on div at bounding box center [496, 156] width 2 height 47
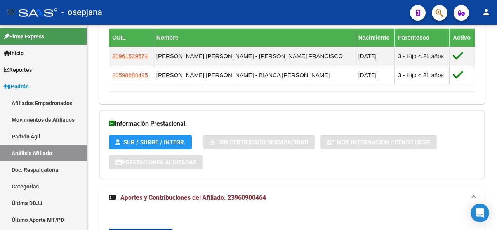
click at [497, 194] on div at bounding box center [496, 127] width 2 height 205
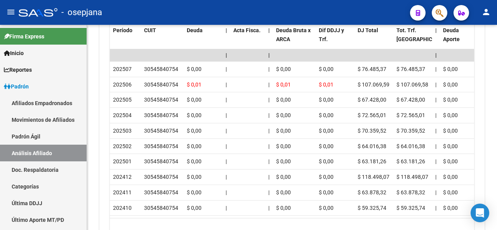
click at [497, 195] on div at bounding box center [496, 201] width 2 height 38
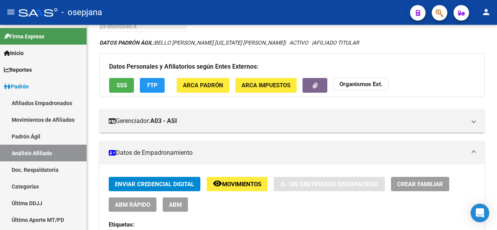
scroll to position [0, 0]
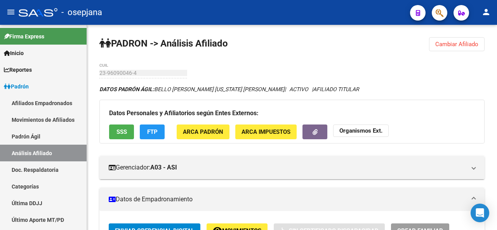
click at [495, 39] on div at bounding box center [496, 44] width 2 height 38
click at [459, 38] on button "Cambiar Afiliado" at bounding box center [457, 44] width 56 height 14
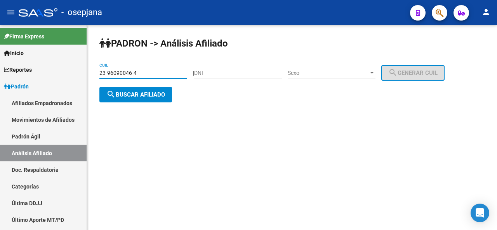
click at [151, 71] on input "23-96090046-4" at bounding box center [143, 73] width 88 height 7
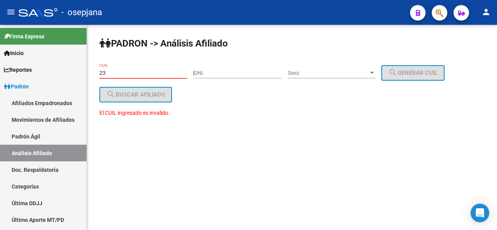
type input "2"
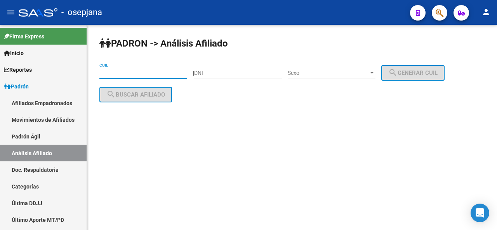
paste input "20-34515729-9"
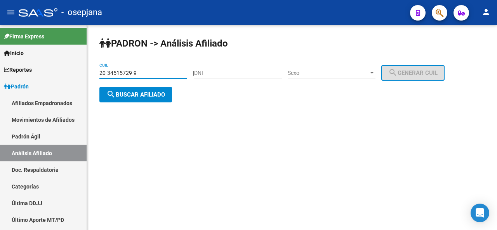
type input "20-34515729-9"
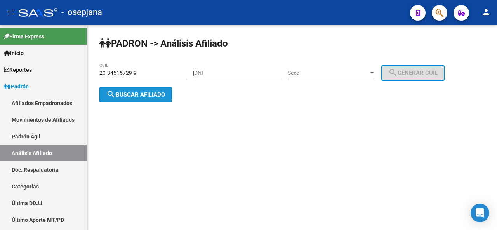
click at [134, 93] on span "search Buscar afiliado" at bounding box center [135, 94] width 59 height 7
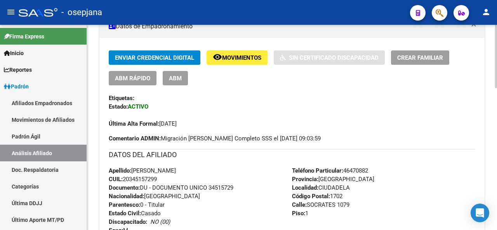
scroll to position [174, 0]
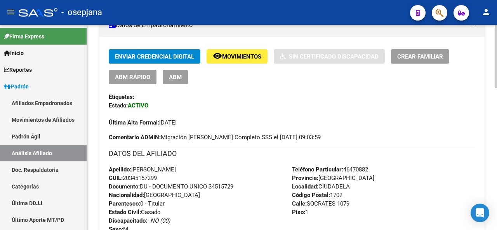
click at [497, 151] on div at bounding box center [496, 127] width 2 height 205
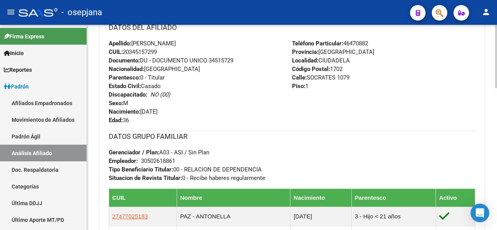
scroll to position [322, 0]
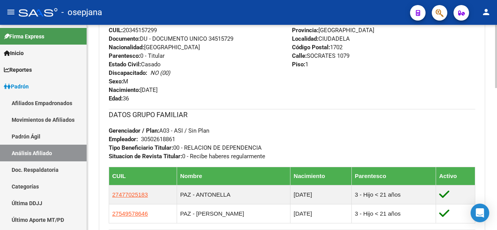
click at [497, 152] on div at bounding box center [496, 155] width 2 height 63
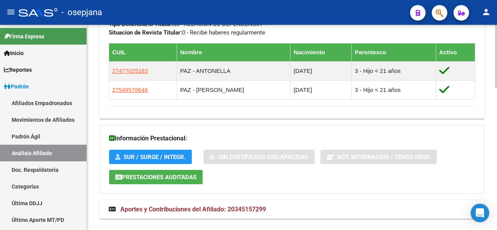
scroll to position [461, 0]
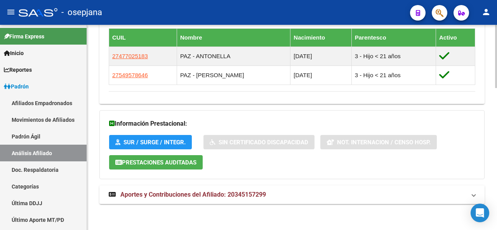
click at [497, 228] on div at bounding box center [496, 198] width 2 height 63
click at [405, 187] on mat-expansion-panel-header "Aportes y Contribuciones del Afiliado: 20345157299" at bounding box center [291, 195] width 385 height 19
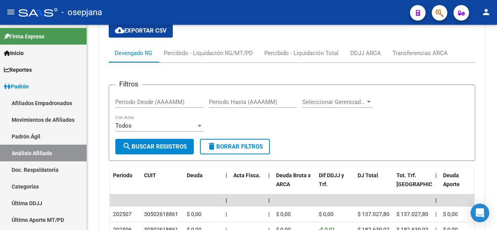
scroll to position [871, 0]
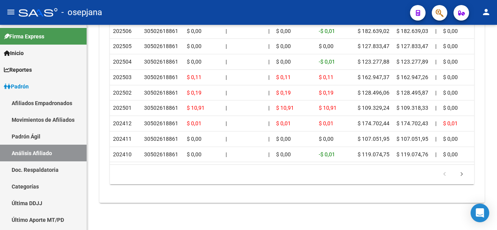
click at [495, 224] on div at bounding box center [496, 127] width 2 height 205
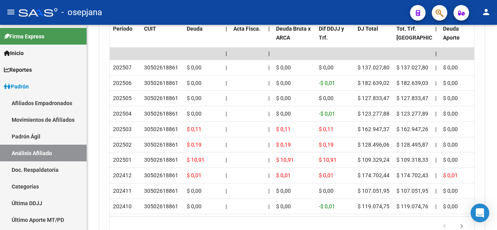
scroll to position [811, 0]
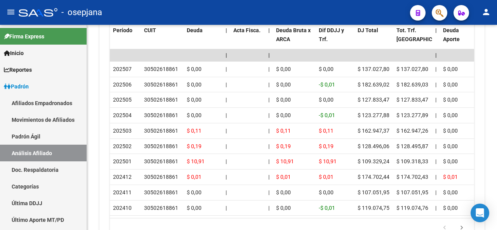
click at [497, 195] on div at bounding box center [496, 200] width 2 height 39
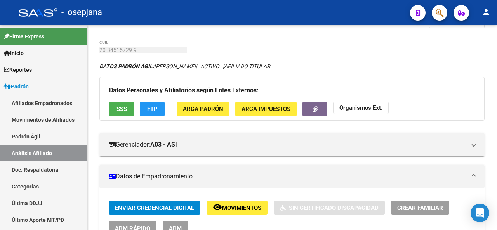
scroll to position [0, 0]
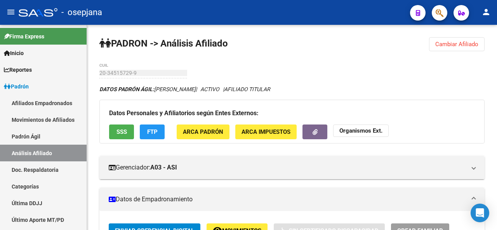
click at [497, 31] on div at bounding box center [496, 44] width 2 height 39
click at [116, 140] on div "Datos Personales y Afiliatorios según Entes Externos: SSS FTP ARCA Padrón ARCA …" at bounding box center [291, 121] width 385 height 43
click at [119, 127] on button "SSS" at bounding box center [121, 132] width 25 height 14
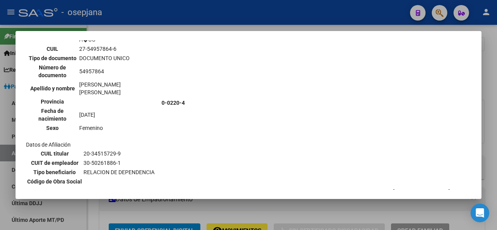
scroll to position [620, 0]
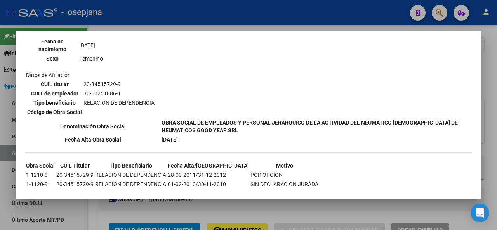
click at [497, 146] on div at bounding box center [248, 115] width 497 height 230
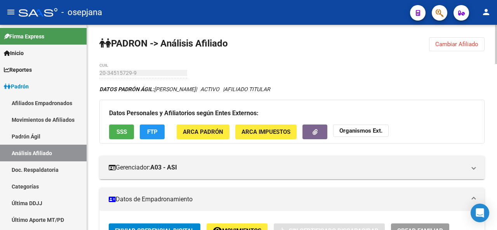
click at [152, 131] on span "FTP" at bounding box center [152, 132] width 10 height 7
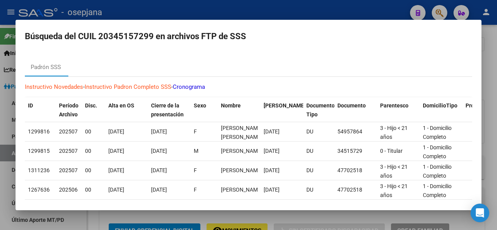
click at [497, 118] on div at bounding box center [248, 115] width 497 height 230
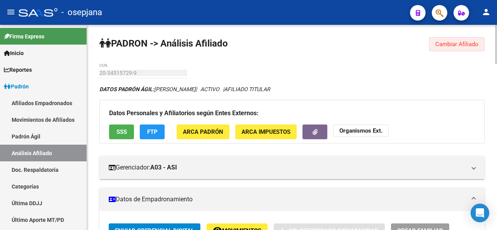
click at [464, 42] on span "Cambiar Afiliado" at bounding box center [456, 44] width 43 height 7
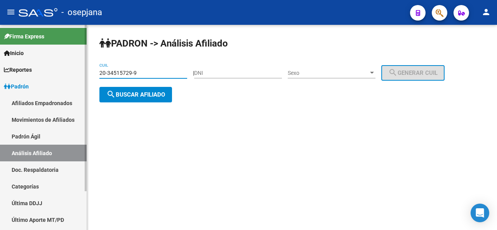
drag, startPoint x: 140, startPoint y: 74, endPoint x: 0, endPoint y: 73, distance: 139.8
click at [0, 73] on mat-sidenav-container "Firma Express Inicio Instructivos Contacto OS Reportes Padrón Traspasos x O.S. …" at bounding box center [248, 127] width 497 height 205
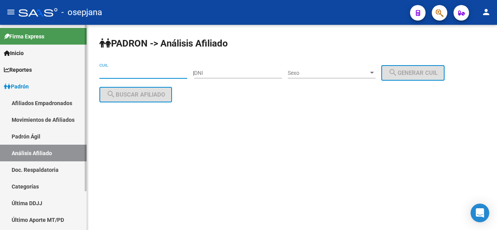
paste input "27-33706371-9"
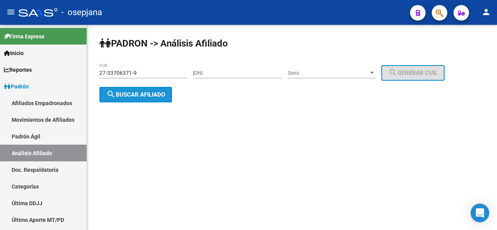
click at [146, 94] on span "search Buscar afiliado" at bounding box center [135, 94] width 59 height 7
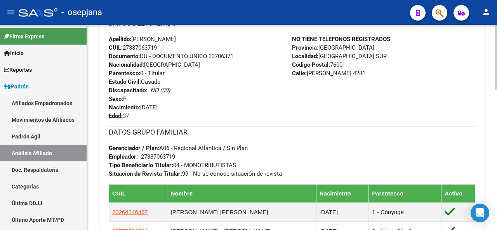
click at [497, 230] on html "menu - osepjana person Firma Express Inicio Instructivos Contacto OS Reportes P…" at bounding box center [248, 115] width 497 height 230
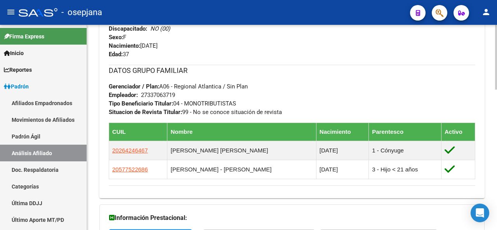
scroll to position [446, 0]
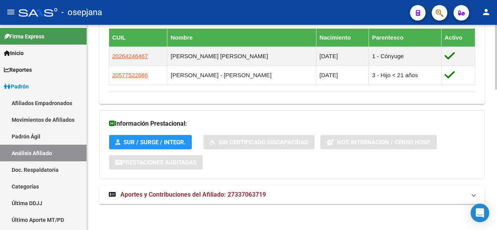
click at [497, 230] on html "menu - osepjana person Firma Express Inicio Instructivos Contacto OS Reportes P…" at bounding box center [248, 115] width 497 height 230
click at [436, 191] on mat-panel-title "Aportes y Contribuciones del Afiliado: 27337063719" at bounding box center [287, 195] width 357 height 9
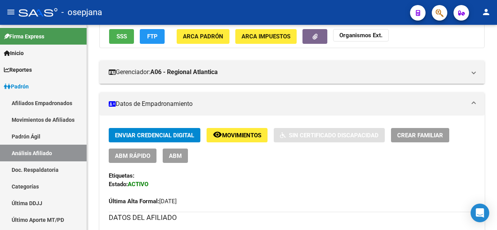
scroll to position [121, 0]
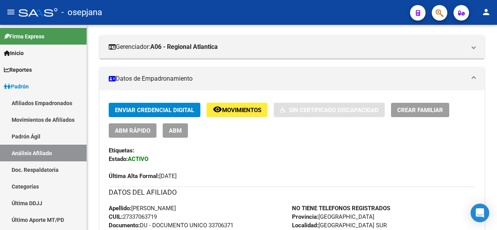
click at [495, 97] on div at bounding box center [496, 127] width 2 height 205
click at [245, 108] on span "Movimientos" at bounding box center [241, 110] width 39 height 7
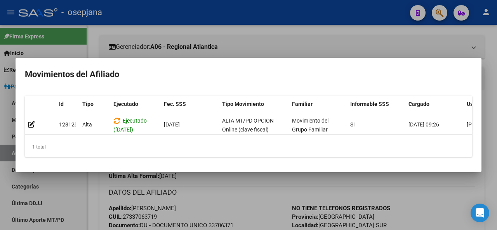
click at [244, 200] on div at bounding box center [248, 115] width 497 height 230
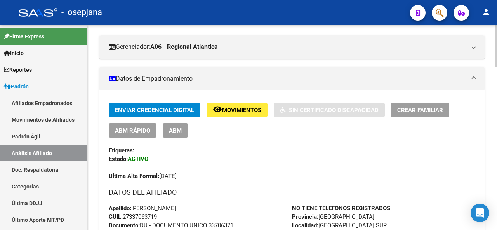
scroll to position [0, 0]
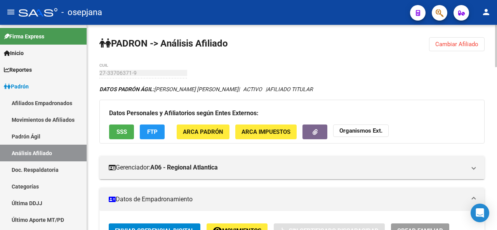
click at [497, 125] on div at bounding box center [496, 127] width 2 height 205
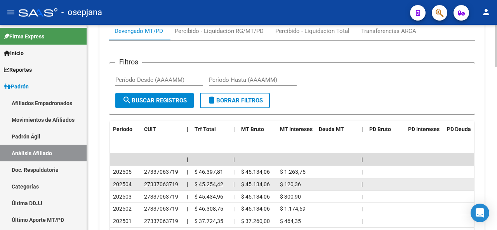
scroll to position [675, 0]
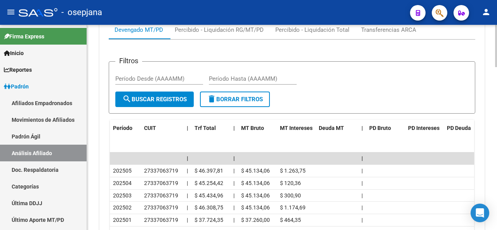
click at [497, 63] on div at bounding box center [496, 127] width 2 height 205
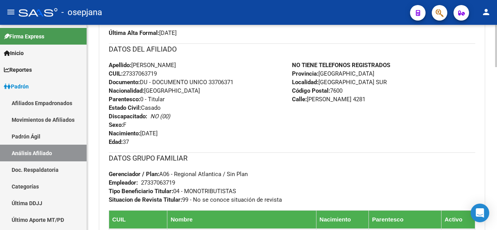
scroll to position [0, 0]
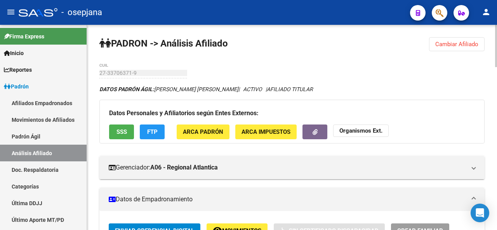
click at [497, 47] on div at bounding box center [496, 127] width 2 height 205
click at [453, 42] on span "Cambiar Afiliado" at bounding box center [456, 44] width 43 height 7
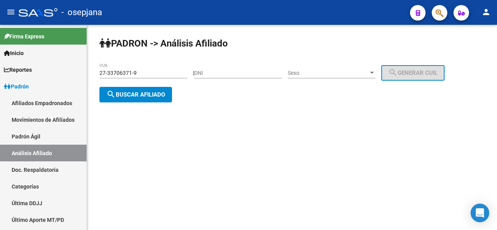
click at [158, 73] on input "27-33706371-9" at bounding box center [143, 73] width 88 height 7
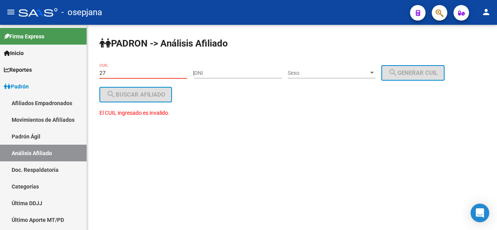
type input "2"
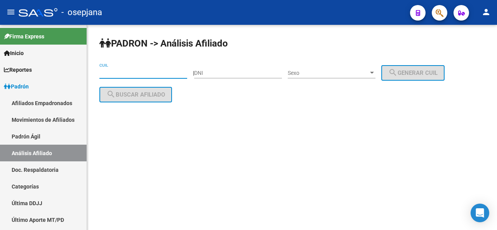
paste input "23-16335823-9"
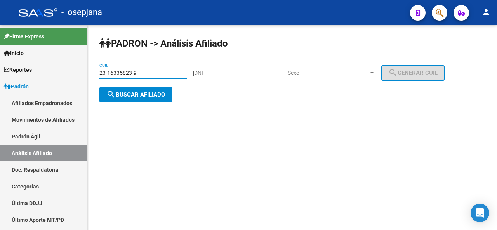
type input "23-16335823-9"
click at [149, 80] on div "23-16335823-9 CUIL" at bounding box center [143, 74] width 88 height 22
click at [127, 90] on button "search Buscar afiliado" at bounding box center [135, 95] width 73 height 16
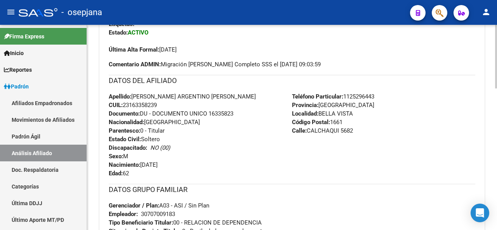
scroll to position [345, 0]
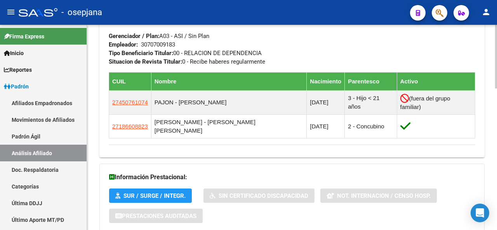
click at [495, 177] on div at bounding box center [496, 182] width 2 height 64
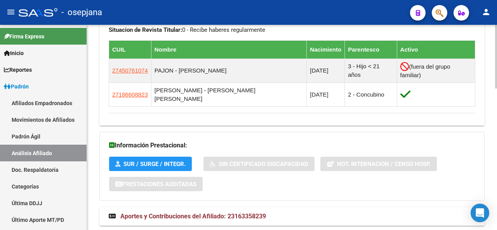
scroll to position [457, 0]
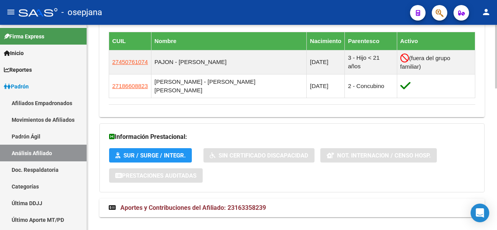
click at [496, 226] on div at bounding box center [496, 194] width 2 height 64
click at [335, 204] on mat-panel-title "Aportes y Contribuciones del Afiliado: 23163358239" at bounding box center [287, 208] width 357 height 9
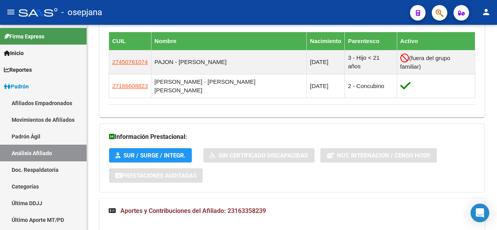
click at [497, 174] on div at bounding box center [496, 127] width 2 height 205
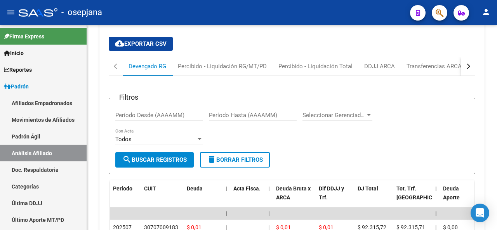
scroll to position [868, 0]
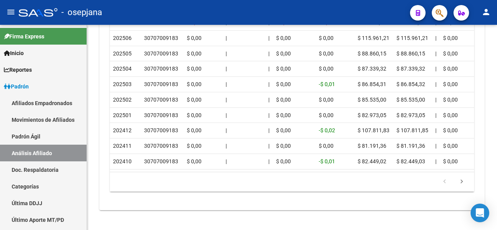
click at [497, 188] on div at bounding box center [496, 127] width 2 height 205
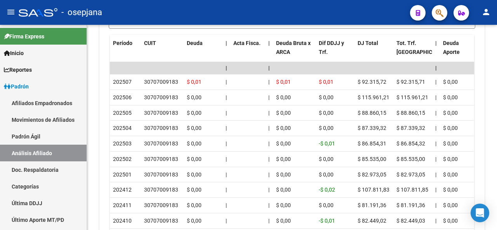
scroll to position [807, 0]
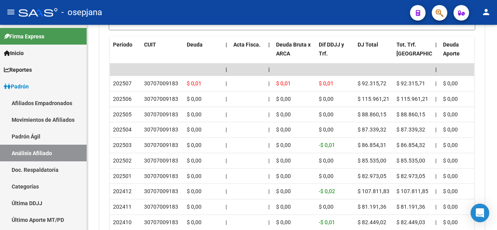
click at [496, 194] on div at bounding box center [496, 197] width 2 height 39
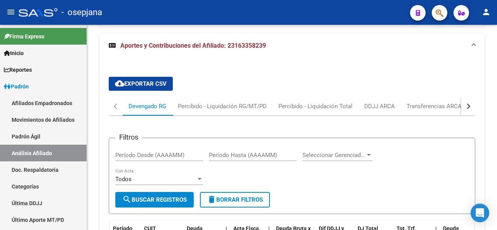
scroll to position [621, 0]
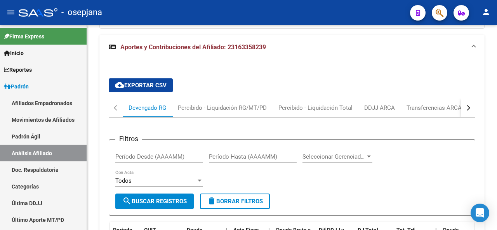
click at [497, 159] on div at bounding box center [496, 162] width 2 height 39
click at [465, 105] on div "button" at bounding box center [467, 107] width 5 height 5
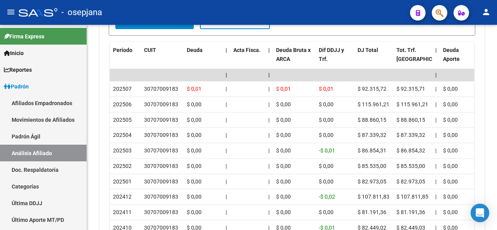
scroll to position [821, 0]
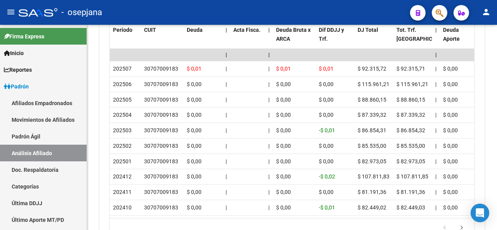
click at [496, 208] on div at bounding box center [496, 200] width 2 height 39
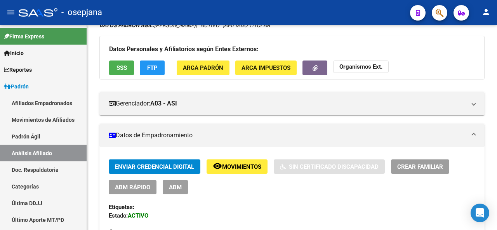
scroll to position [0, 0]
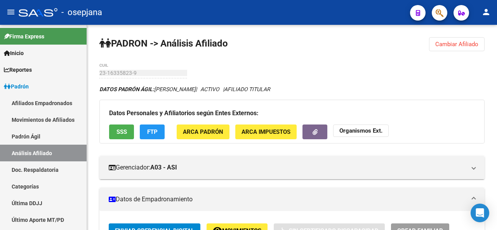
click at [497, 0] on html "menu - osepjana person Firma Express Inicio Instructivos Contacto OS Reportes P…" at bounding box center [248, 115] width 497 height 230
click at [115, 135] on button "SSS" at bounding box center [121, 132] width 25 height 14
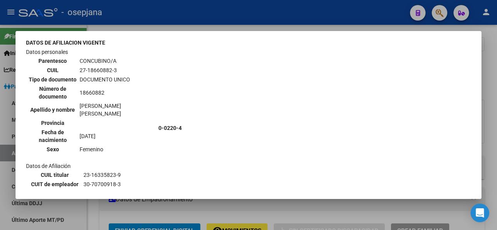
scroll to position [345, 0]
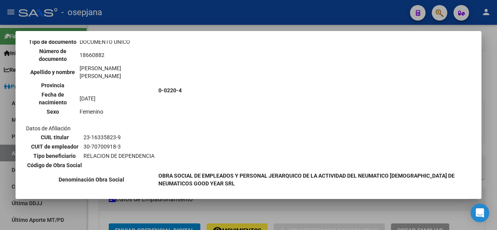
click at [497, 126] on div at bounding box center [248, 115] width 497 height 230
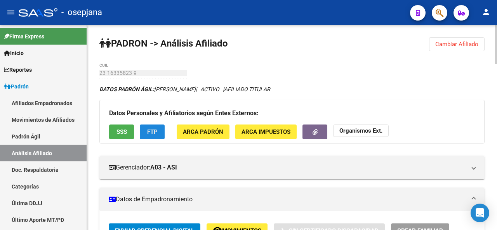
click at [151, 132] on span "FTP" at bounding box center [152, 132] width 10 height 7
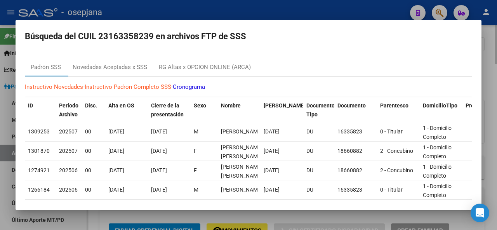
click at [497, 160] on div at bounding box center [248, 115] width 497 height 230
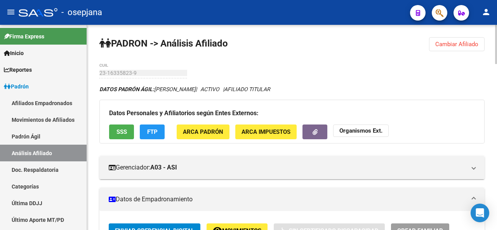
click at [495, 120] on div at bounding box center [496, 127] width 2 height 205
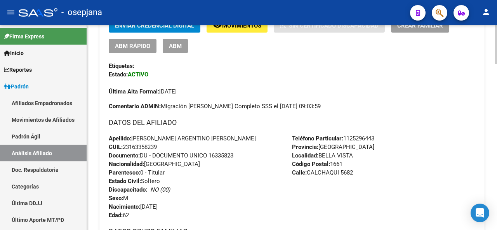
scroll to position [411, 0]
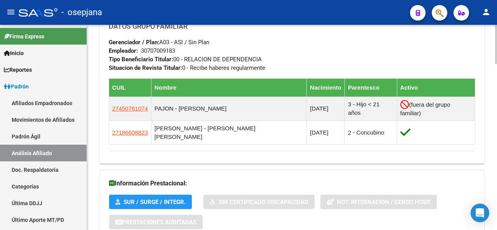
click at [495, 120] on div at bounding box center [496, 127] width 2 height 205
click at [495, 120] on div at bounding box center [496, 122] width 2 height 39
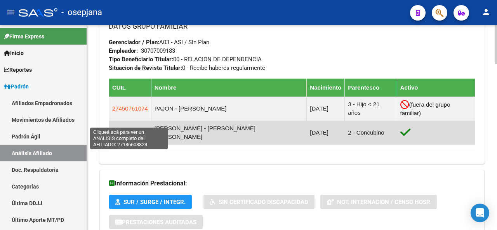
click at [115, 129] on span "27186608823" at bounding box center [130, 132] width 36 height 7
type textarea "27186608823"
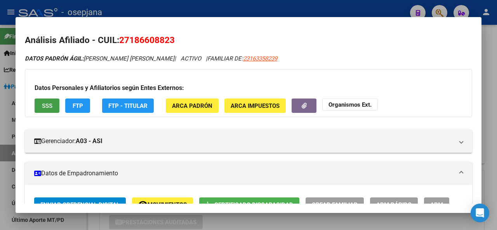
click at [50, 108] on span "SSS" at bounding box center [47, 105] width 10 height 7
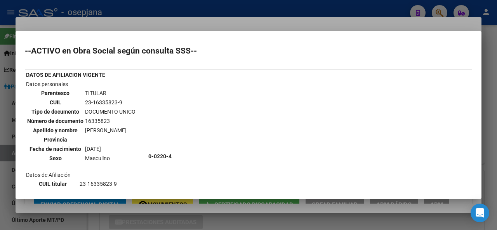
click at [497, 75] on div at bounding box center [248, 115] width 497 height 230
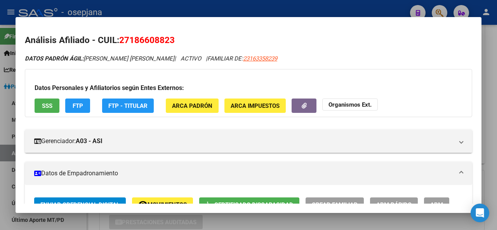
click at [497, 75] on div at bounding box center [248, 115] width 497 height 230
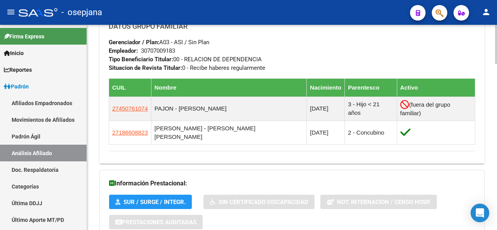
click at [497, 56] on div at bounding box center [496, 127] width 2 height 205
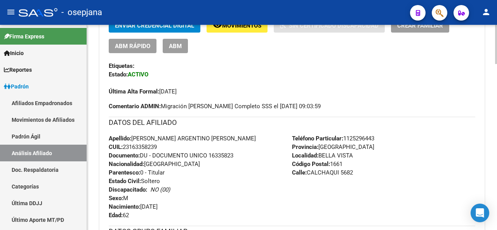
click at [497, 47] on div at bounding box center [496, 127] width 2 height 205
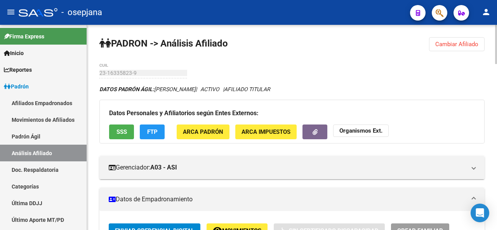
click at [440, 44] on span "Cambiar Afiliado" at bounding box center [456, 44] width 43 height 7
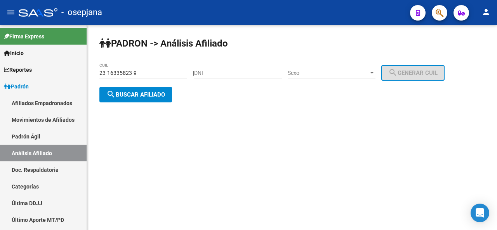
click at [154, 69] on div "23-16335823-9 CUIL" at bounding box center [143, 71] width 88 height 16
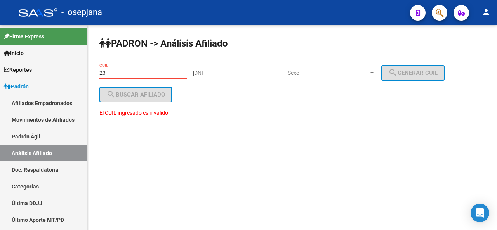
type input "2"
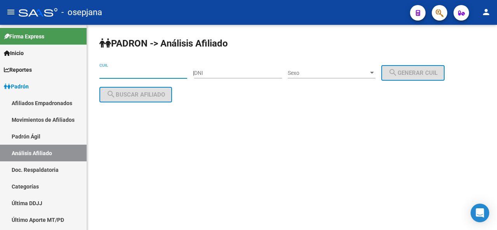
paste input "20-34099884-8"
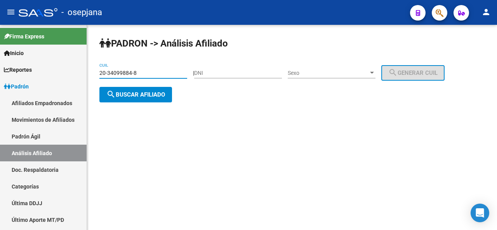
type input "20-34099884-8"
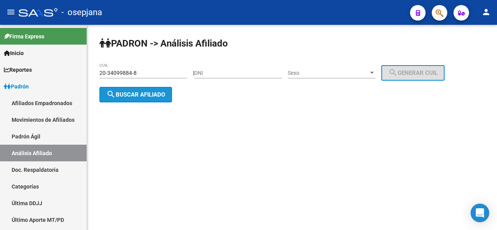
click at [150, 99] on button "search Buscar afiliado" at bounding box center [135, 95] width 73 height 16
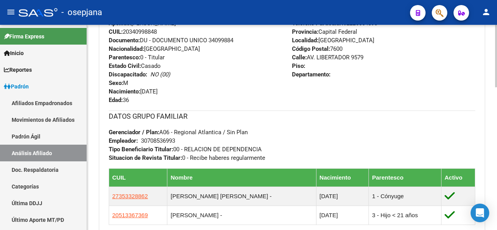
scroll to position [352, 0]
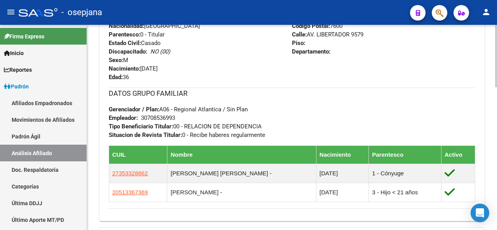
click at [497, 175] on div at bounding box center [496, 163] width 2 height 63
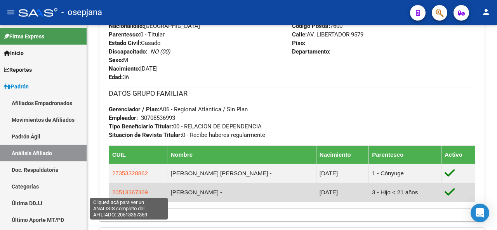
click at [128, 193] on span "20513367369" at bounding box center [130, 192] width 36 height 7
type textarea "20513367369"
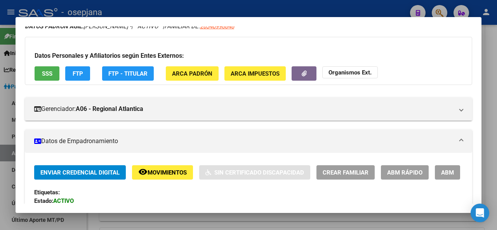
scroll to position [29, 0]
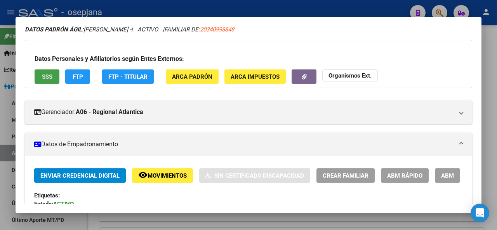
click at [44, 76] on span "SSS" at bounding box center [47, 76] width 10 height 7
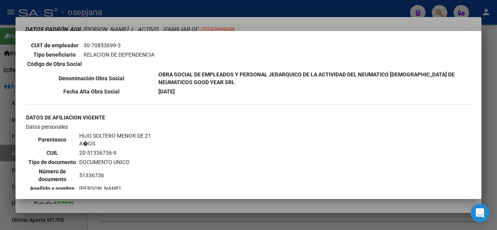
scroll to position [502, 0]
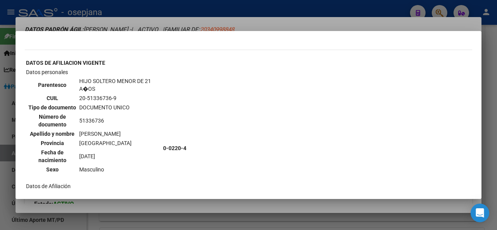
click at [497, 126] on div at bounding box center [248, 115] width 497 height 230
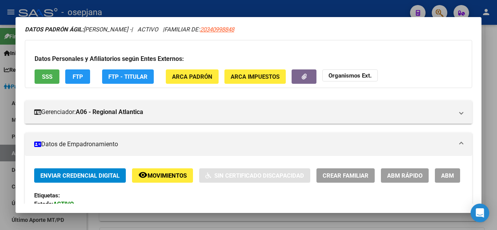
click at [496, 134] on div at bounding box center [248, 115] width 497 height 230
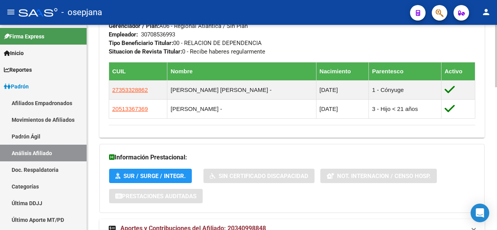
scroll to position [469, 0]
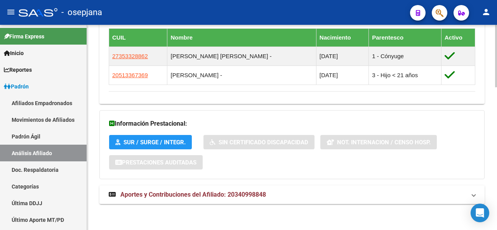
click at [497, 194] on div at bounding box center [496, 198] width 2 height 63
click at [473, 192] on span at bounding box center [473, 195] width 3 height 9
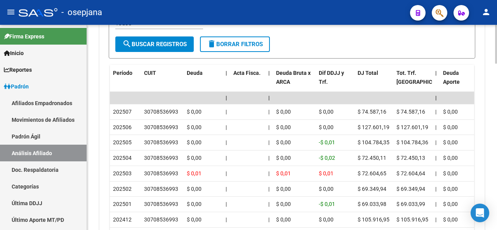
click at [497, 205] on div at bounding box center [496, 192] width 2 height 39
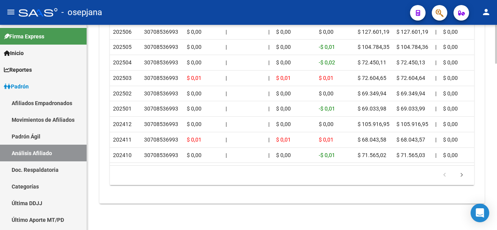
click at [497, 220] on div at bounding box center [496, 210] width 2 height 39
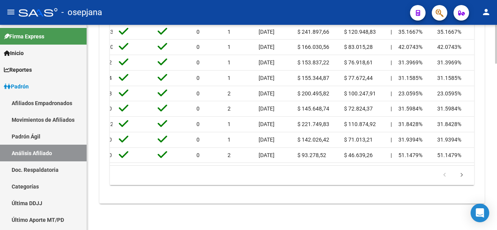
scroll to position [0, 1282]
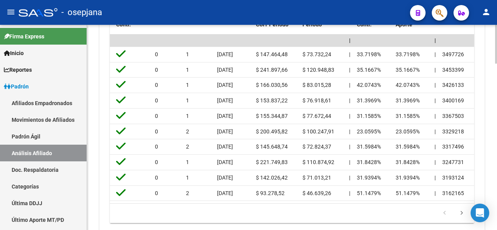
click at [497, 191] on div at bounding box center [496, 203] width 2 height 39
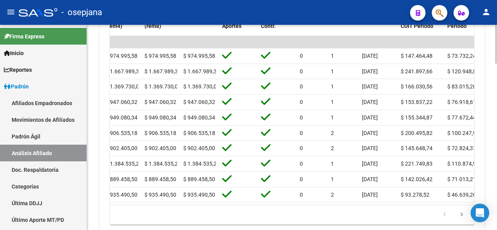
click at [397, 215] on datatable-pager "1 2 3 4 5" at bounding box center [292, 214] width 356 height 13
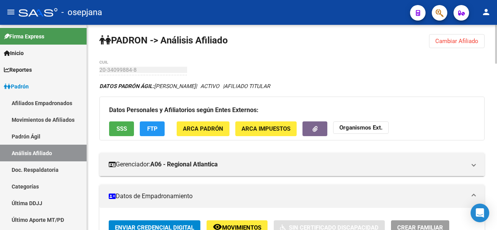
scroll to position [0, 0]
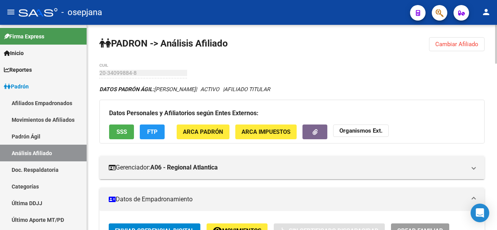
click at [495, 38] on div at bounding box center [496, 44] width 2 height 39
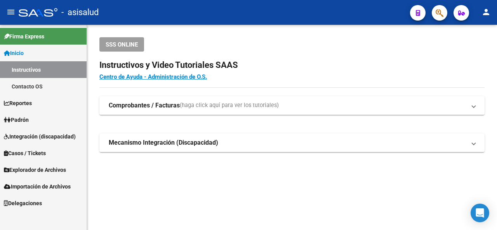
click at [37, 113] on link "Padrón" at bounding box center [43, 119] width 87 height 17
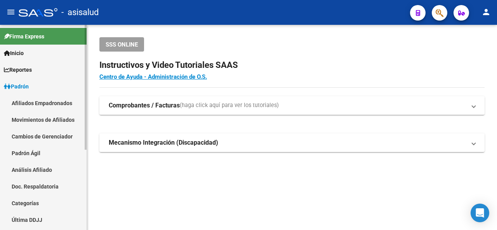
click at [41, 167] on link "Análisis Afiliado" at bounding box center [43, 169] width 87 height 17
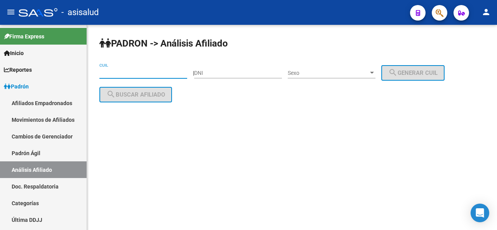
click at [122, 73] on input "CUIL" at bounding box center [143, 73] width 88 height 7
paste input "27-34967853-0"
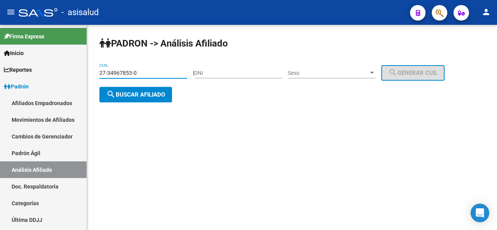
click at [128, 95] on span "search Buscar afiliado" at bounding box center [135, 94] width 59 height 7
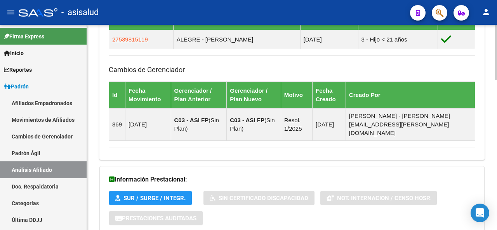
scroll to position [516, 0]
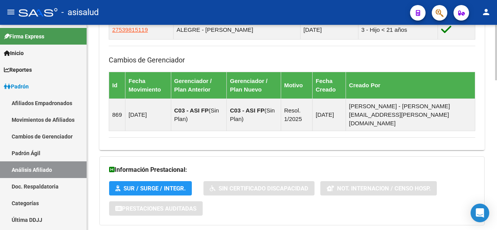
click at [497, 194] on div at bounding box center [496, 190] width 2 height 56
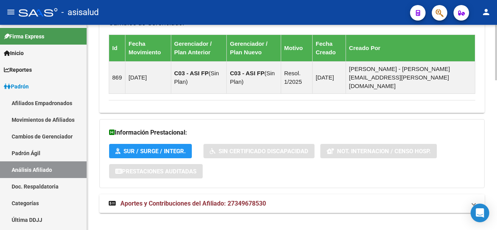
click at [423, 200] on mat-panel-title "Aportes y Contribuciones del Afiliado: 27349678530" at bounding box center [287, 204] width 357 height 9
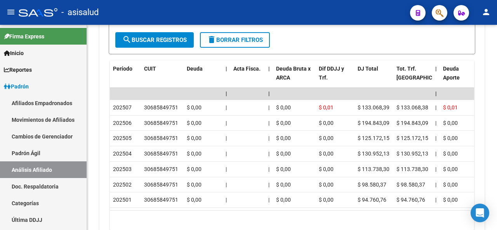
click at [497, 198] on div at bounding box center [496, 203] width 2 height 38
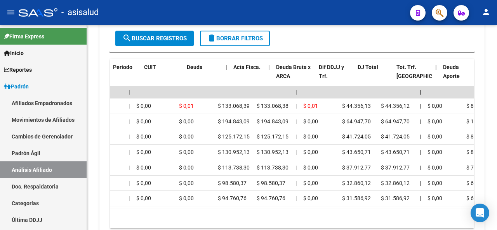
scroll to position [0, 0]
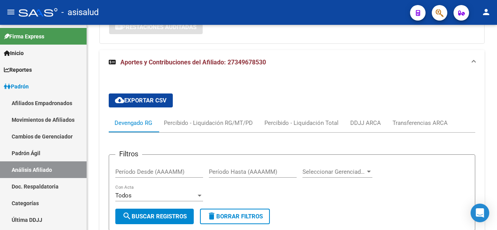
click at [497, 175] on div at bounding box center [496, 171] width 2 height 38
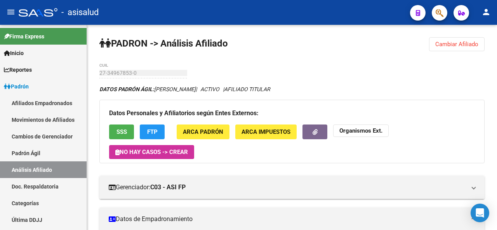
click at [497, 39] on div at bounding box center [496, 44] width 2 height 38
click at [121, 135] on span "SSS" at bounding box center [121, 132] width 10 height 7
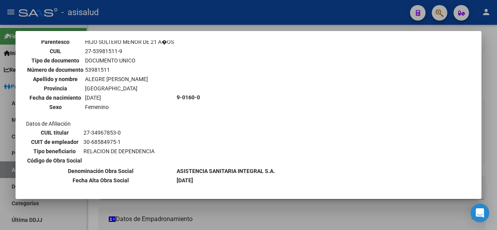
scroll to position [289, 0]
click at [497, 138] on div at bounding box center [248, 115] width 497 height 230
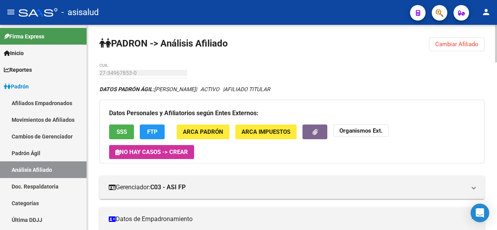
click at [154, 130] on span "FTP" at bounding box center [152, 132] width 10 height 7
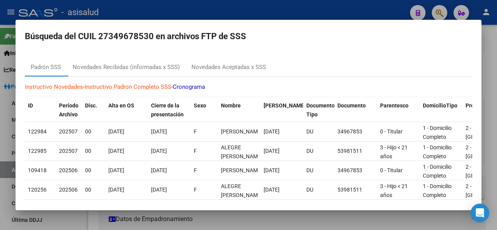
click at [497, 126] on div at bounding box center [248, 115] width 497 height 230
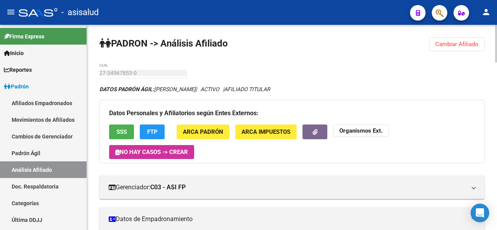
click at [457, 39] on button "Cambiar Afiliado" at bounding box center [457, 44] width 56 height 14
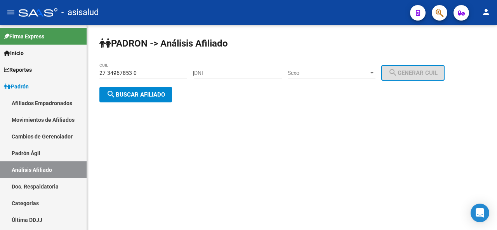
click at [155, 77] on div "27-34967853-0 CUIL" at bounding box center [143, 71] width 88 height 16
click at [155, 74] on input "27-34967853-0" at bounding box center [143, 73] width 88 height 7
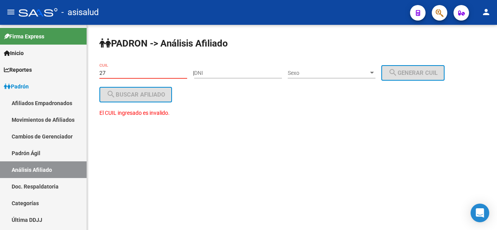
type input "2"
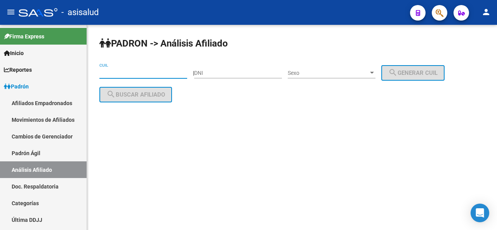
paste input "23-14416680-9"
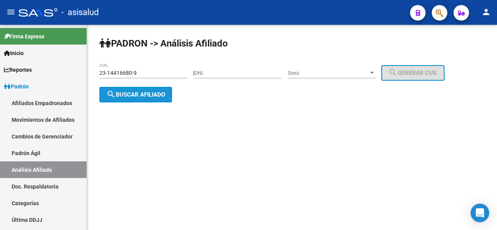
click at [153, 87] on button "search Buscar afiliado" at bounding box center [135, 95] width 73 height 16
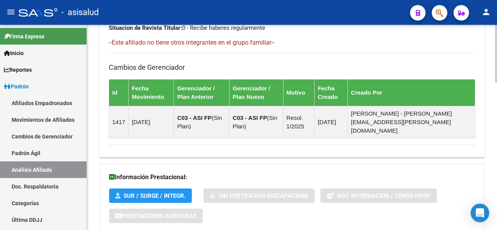
scroll to position [524, 0]
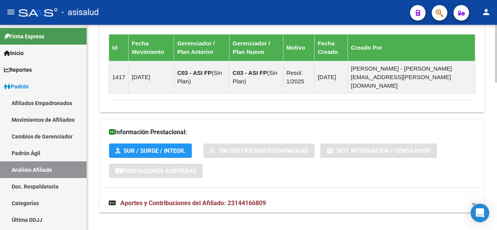
click at [430, 199] on mat-panel-title "Aportes y Contribuciones del Afiliado: 23144166809" at bounding box center [287, 203] width 357 height 9
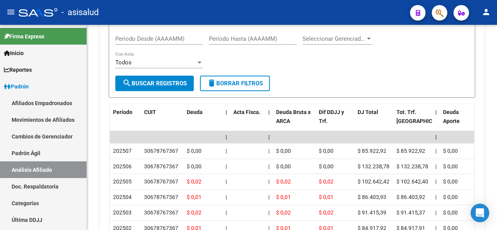
scroll to position [852, 0]
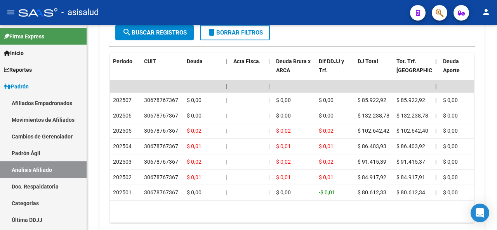
click at [497, 203] on div at bounding box center [496, 203] width 2 height 38
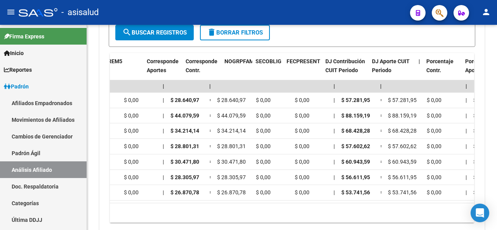
scroll to position [0, 1282]
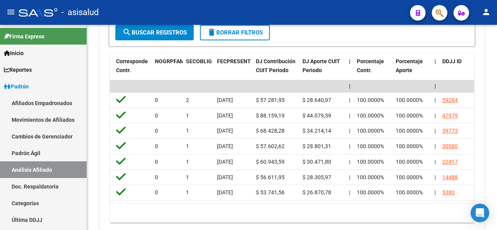
drag, startPoint x: 338, startPoint y: 203, endPoint x: 310, endPoint y: 201, distance: 27.7
click at [310, 203] on div "10 total 1" at bounding box center [292, 212] width 364 height 19
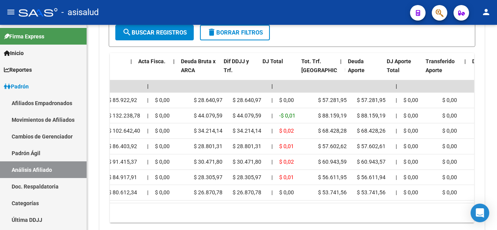
scroll to position [0, 0]
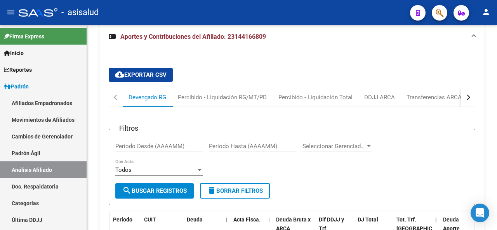
click at [495, 160] on div at bounding box center [496, 174] width 2 height 38
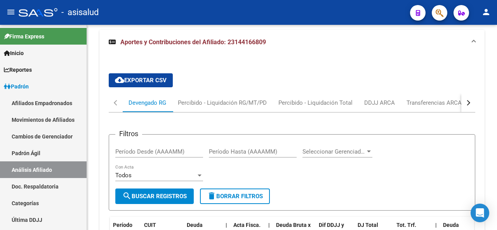
click at [468, 100] on div "button" at bounding box center [467, 102] width 5 height 5
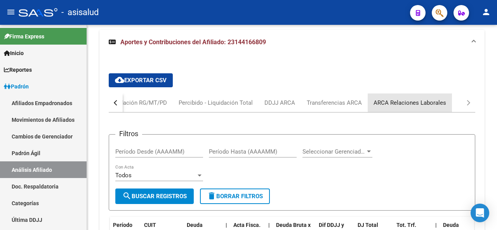
click at [445, 99] on div "ARCA Relaciones Laborales" at bounding box center [409, 103] width 73 height 9
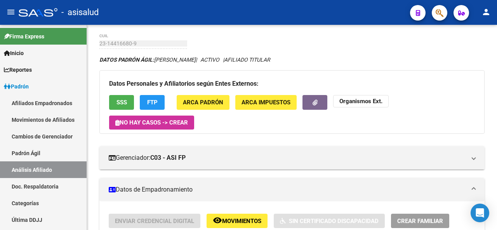
scroll to position [2, 0]
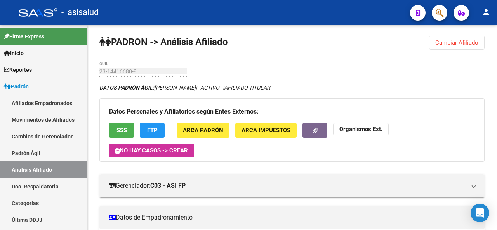
click at [497, 38] on div at bounding box center [496, 48] width 2 height 47
click at [155, 127] on span "FTP" at bounding box center [152, 130] width 10 height 7
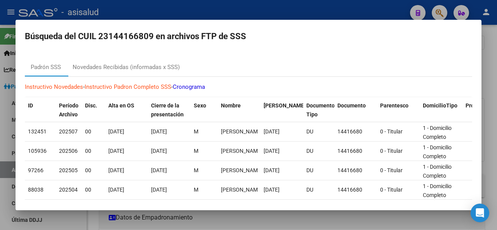
click at [497, 148] on div at bounding box center [248, 115] width 497 height 230
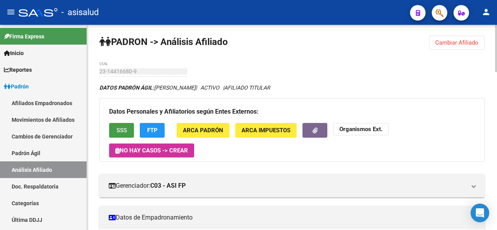
click at [117, 133] on span "SSS" at bounding box center [121, 130] width 10 height 7
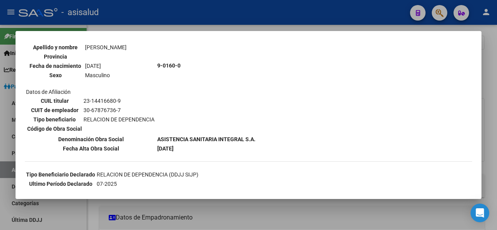
scroll to position [89, 0]
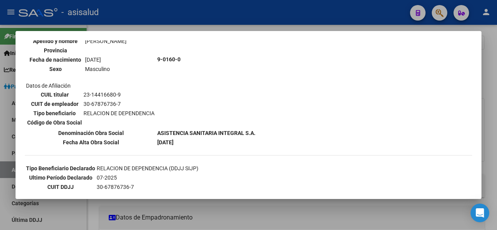
click at [497, 111] on div at bounding box center [248, 115] width 497 height 230
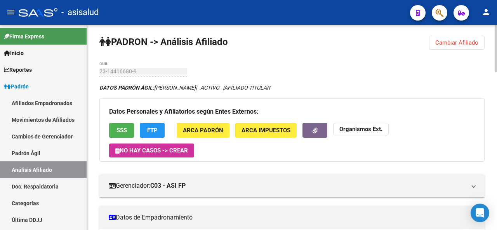
click at [448, 40] on span "Cambiar Afiliado" at bounding box center [456, 42] width 43 height 7
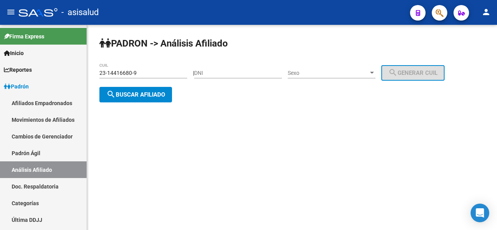
scroll to position [0, 0]
click at [159, 73] on input "23-14416680-9" at bounding box center [143, 73] width 88 height 7
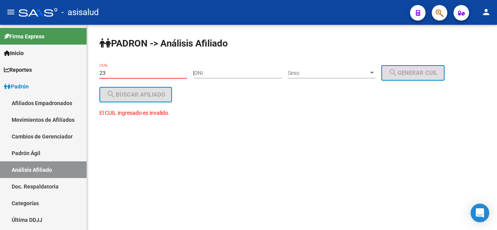
type input "2"
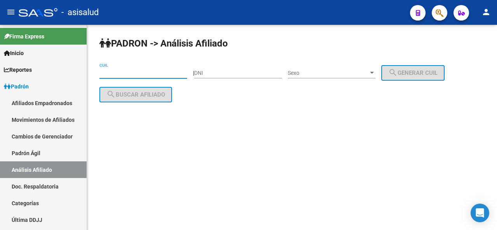
paste input "27-43395706-2"
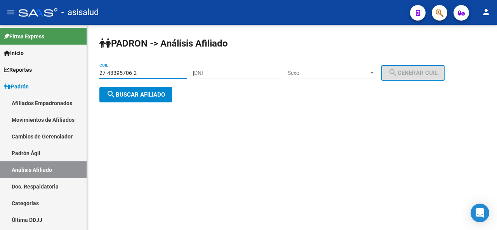
click at [150, 96] on span "search Buscar afiliado" at bounding box center [135, 94] width 59 height 7
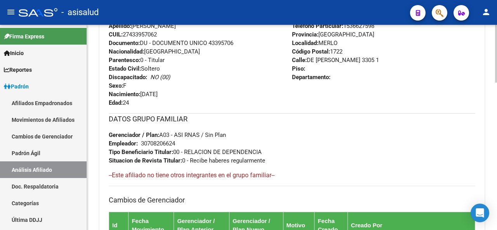
scroll to position [361, 0]
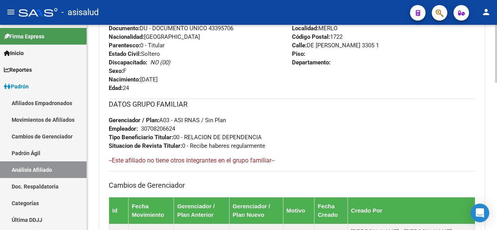
click at [497, 230] on html "menu - asisalud person Firma Express Inicio Instructivos Contacto OS Reportes P…" at bounding box center [248, 115] width 497 height 230
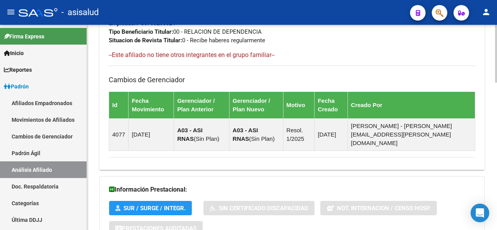
scroll to position [524, 0]
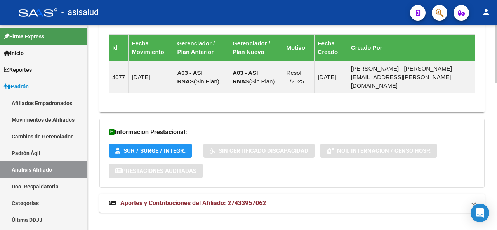
click at [497, 208] on div at bounding box center [496, 199] width 2 height 58
click at [462, 199] on mat-panel-title "Aportes y Contribuciones del Afiliado: 27433957062" at bounding box center [287, 203] width 357 height 9
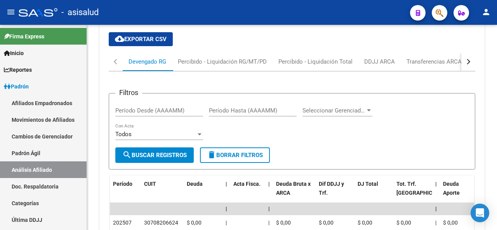
scroll to position [887, 0]
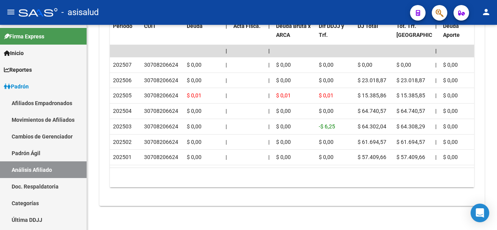
click at [496, 210] on div at bounding box center [496, 127] width 2 height 205
click at [496, 209] on div at bounding box center [496, 210] width 2 height 38
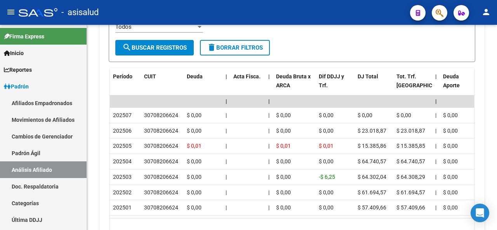
click at [497, 196] on div at bounding box center [496, 201] width 2 height 38
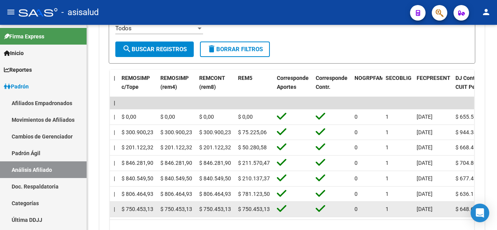
scroll to position [0, 1083]
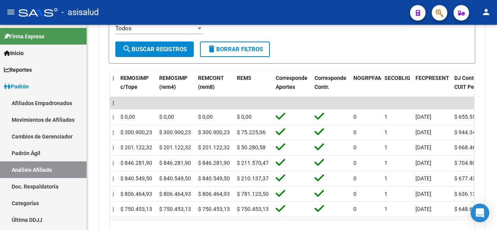
click at [495, 198] on div at bounding box center [496, 200] width 2 height 38
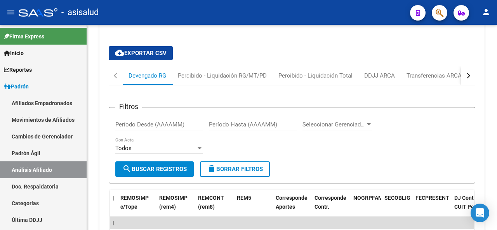
scroll to position [711, 0]
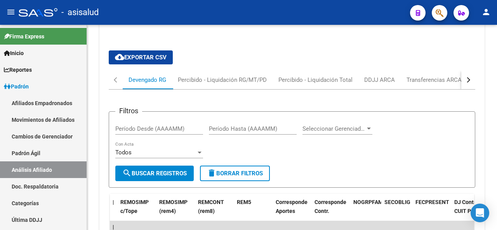
click at [496, 174] on div at bounding box center [496, 177] width 2 height 38
click at [466, 72] on button "button" at bounding box center [468, 80] width 14 height 19
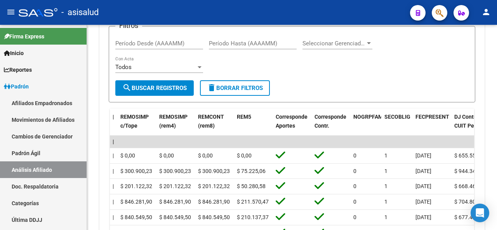
scroll to position [835, 0]
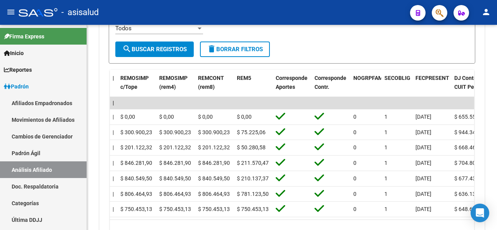
click at [497, 205] on div at bounding box center [496, 200] width 2 height 38
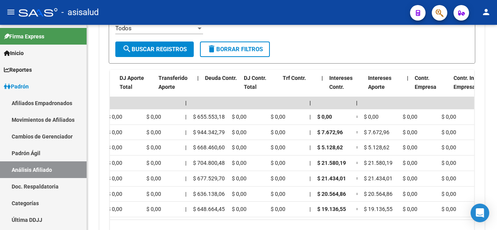
scroll to position [0, 0]
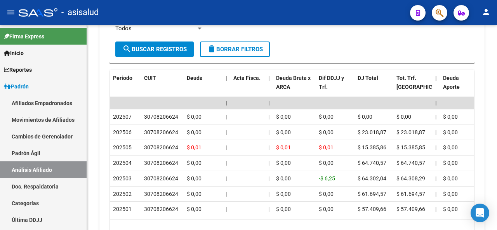
click at [496, 192] on div at bounding box center [496, 200] width 2 height 38
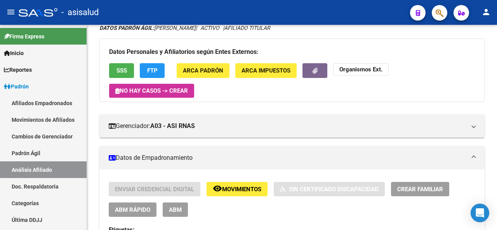
click at [497, 49] on div at bounding box center [496, 55] width 2 height 38
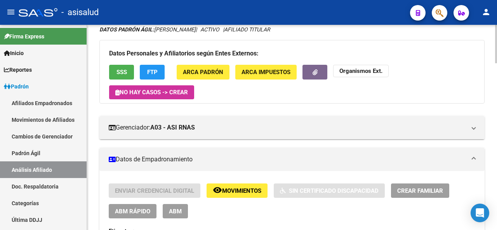
click at [118, 69] on span "SSS" at bounding box center [121, 72] width 10 height 7
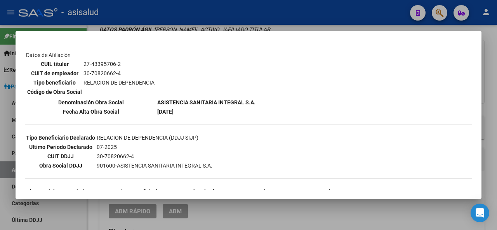
scroll to position [145, 0]
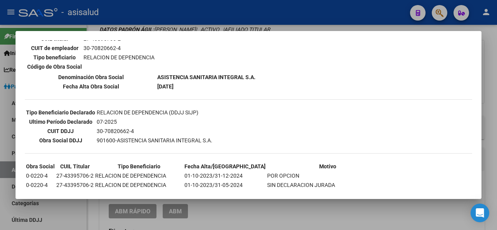
drag, startPoint x: 483, startPoint y: 115, endPoint x: 483, endPoint y: 121, distance: 5.8
click at [483, 121] on div at bounding box center [248, 115] width 497 height 230
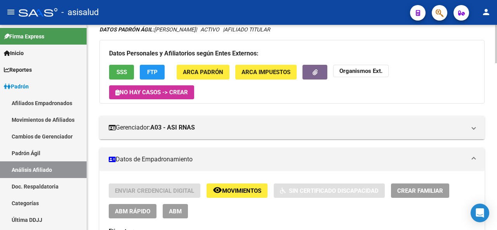
click at [497, 98] on div at bounding box center [496, 127] width 2 height 205
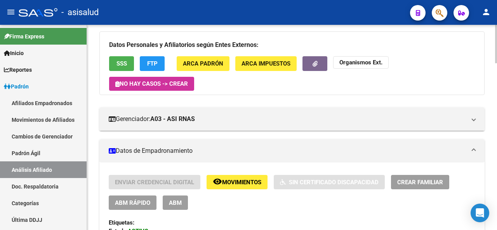
click at [497, 53] on div at bounding box center [496, 57] width 2 height 38
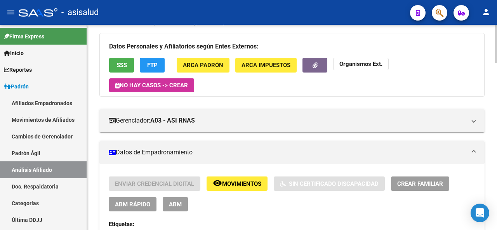
click at [143, 59] on button "FTP" at bounding box center [152, 65] width 25 height 14
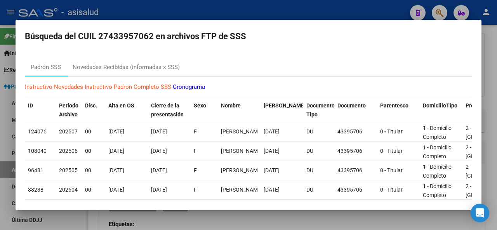
click at [497, 76] on div at bounding box center [248, 115] width 497 height 230
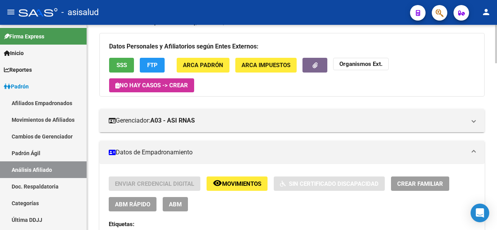
click at [497, 29] on div at bounding box center [496, 127] width 2 height 205
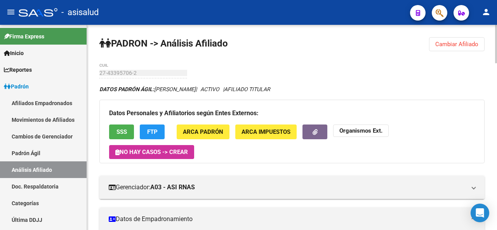
click at [441, 39] on button "Cambiar Afiliado" at bounding box center [457, 44] width 56 height 14
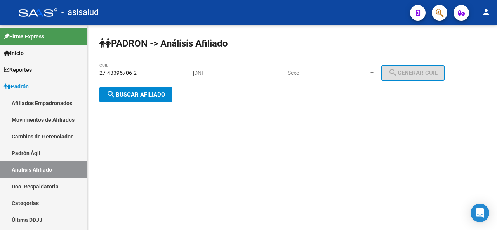
click at [165, 65] on div "27-43395706-2 CUIL" at bounding box center [143, 71] width 88 height 16
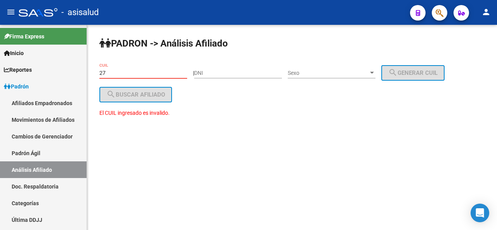
type input "2"
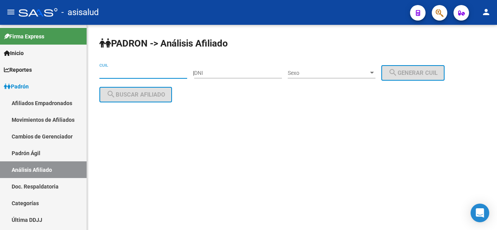
paste input "20-37695434-0"
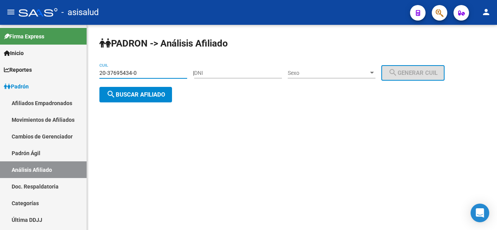
click at [147, 93] on span "search Buscar afiliado" at bounding box center [135, 94] width 59 height 7
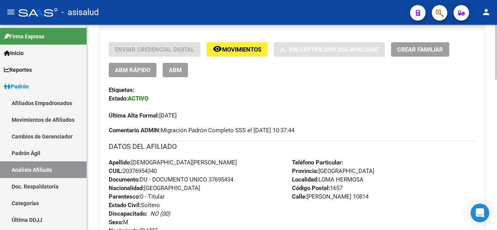
scroll to position [36, 0]
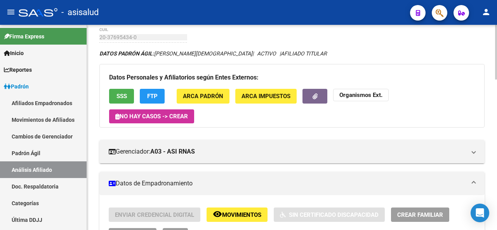
click at [497, 56] on div at bounding box center [496, 61] width 2 height 55
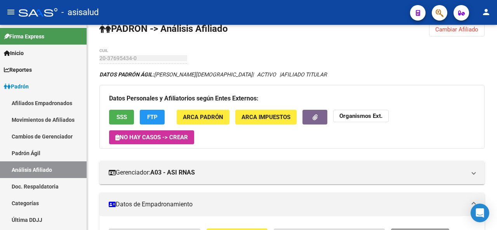
click at [123, 114] on span "SSS" at bounding box center [121, 117] width 10 height 7
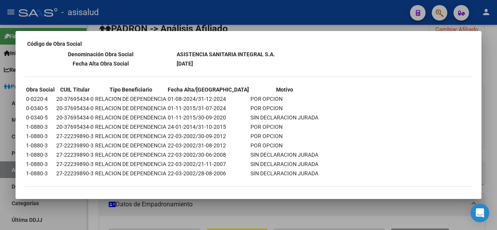
scroll to position [408, 0]
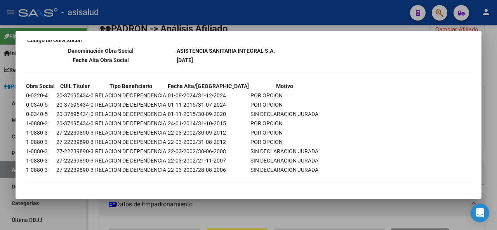
click at [497, 138] on div at bounding box center [248, 115] width 497 height 230
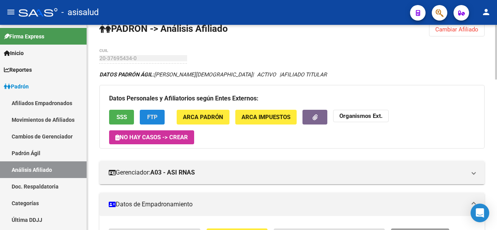
click at [146, 122] on button "FTP" at bounding box center [152, 117] width 25 height 14
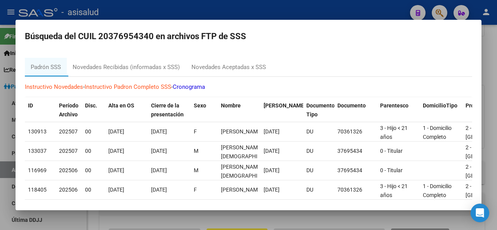
click at [497, 170] on div at bounding box center [248, 115] width 497 height 230
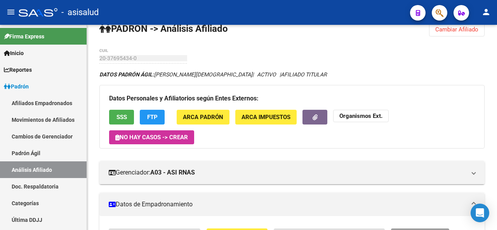
click at [325, 9] on div "- asisalud" at bounding box center [211, 12] width 385 height 17
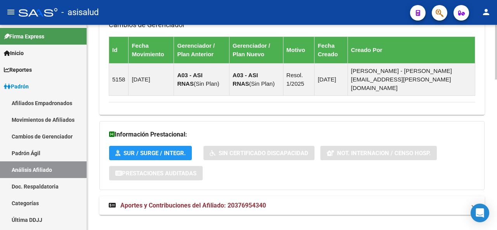
click at [497, 205] on div at bounding box center [496, 199] width 2 height 55
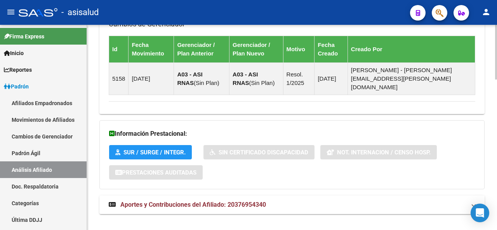
scroll to position [563, 0]
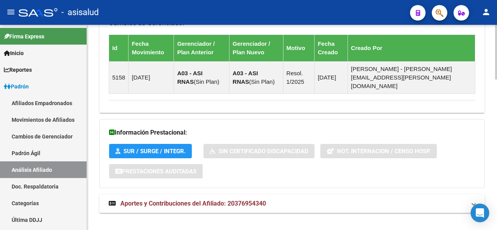
click at [497, 209] on div at bounding box center [496, 200] width 2 height 55
click at [254, 200] on strong "Aportes y Contribuciones del Afiliado: 20376954340" at bounding box center [187, 204] width 157 height 9
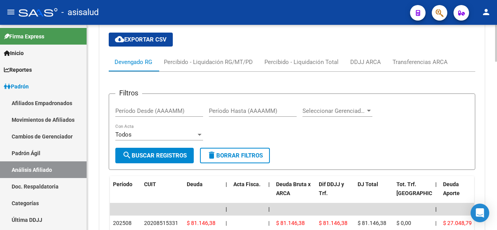
scroll to position [942, 0]
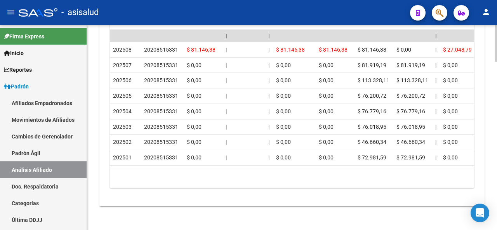
click at [497, 180] on div at bounding box center [496, 127] width 2 height 205
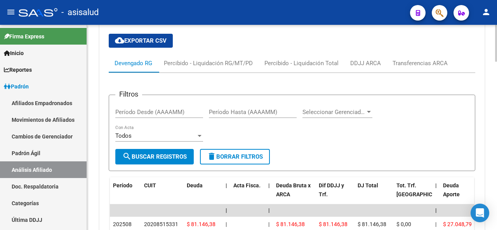
click at [497, 178] on div at bounding box center [496, 180] width 2 height 37
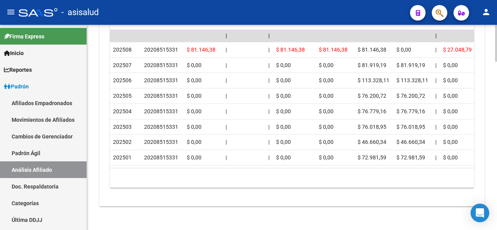
click at [497, 217] on div at bounding box center [496, 211] width 2 height 37
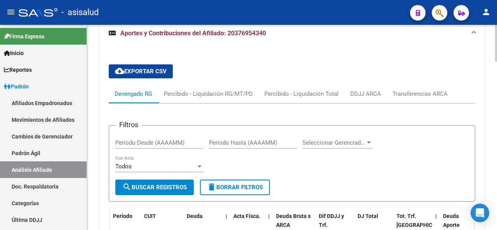
scroll to position [58, 0]
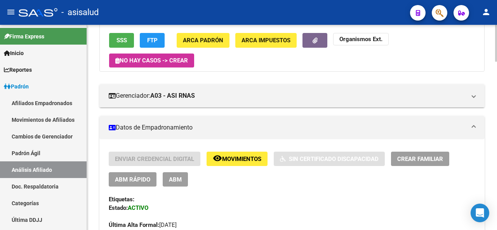
click at [497, 46] on div at bounding box center [496, 127] width 2 height 205
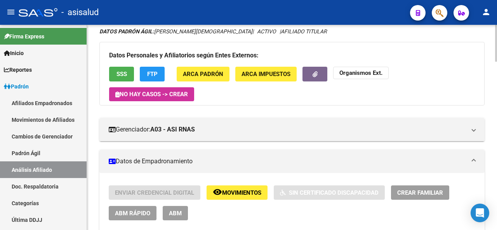
scroll to position [0, 0]
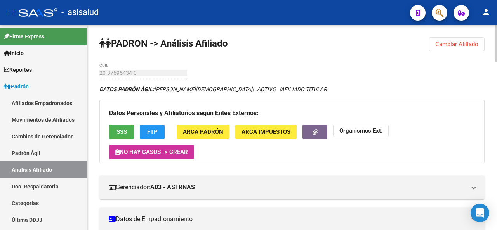
click at [464, 45] on span "Cambiar Afiliado" at bounding box center [456, 44] width 43 height 7
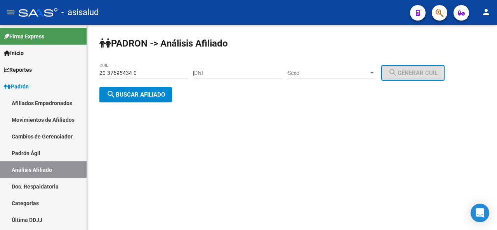
click at [153, 77] on div "20-37695434-0 CUIL" at bounding box center [143, 71] width 88 height 16
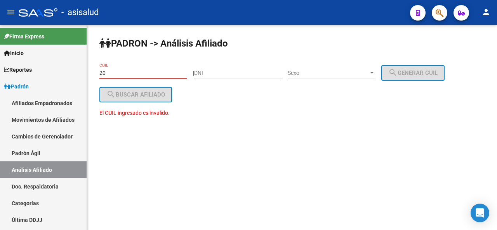
type input "2"
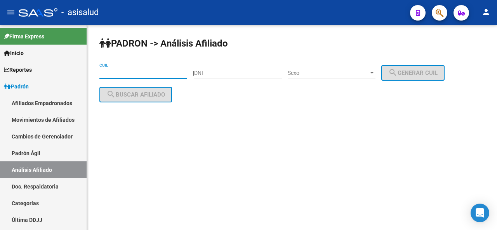
paste input "20-21760605-6"
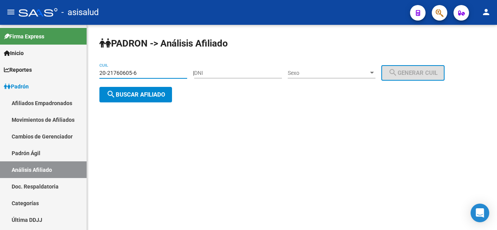
type input "20-21760605-6"
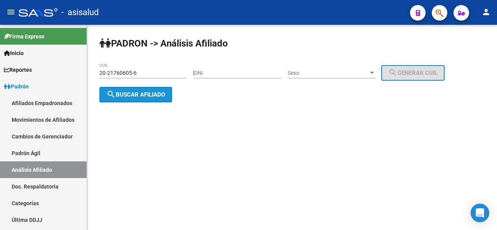
click at [142, 97] on span "search Buscar afiliado" at bounding box center [135, 94] width 59 height 7
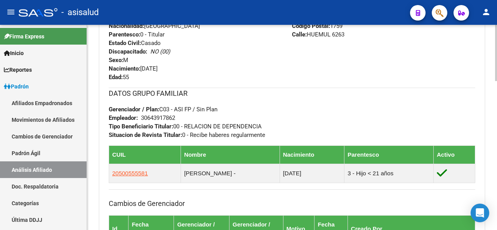
scroll to position [364, 0]
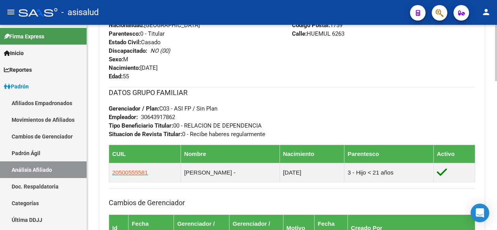
click at [497, 230] on html "menu - asisalud person Firma Express Inicio Instructivos Contacto OS Reportes P…" at bounding box center [248, 115] width 497 height 230
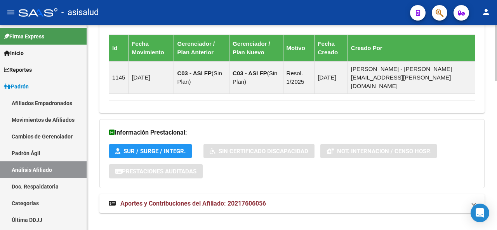
click at [497, 213] on div at bounding box center [496, 199] width 2 height 56
click at [311, 202] on mat-expansion-panel-header "Aportes y Contribuciones del Afiliado: 20217606056" at bounding box center [291, 203] width 385 height 19
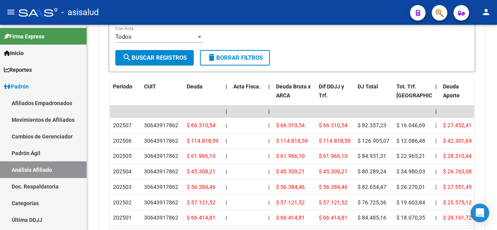
scroll to position [901, 0]
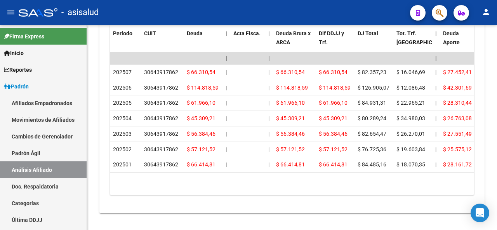
click at [497, 213] on div at bounding box center [496, 209] width 2 height 38
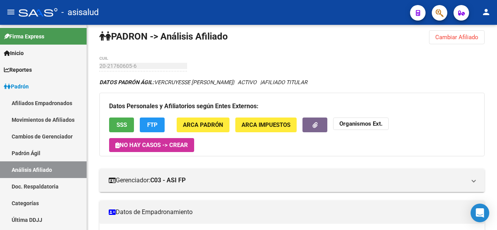
scroll to position [0, 0]
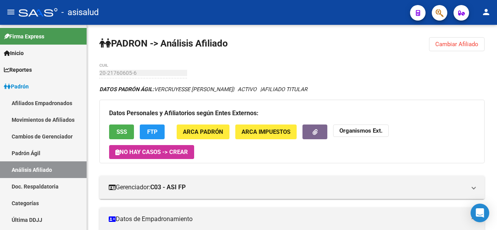
click at [497, 30] on div at bounding box center [496, 44] width 2 height 38
click at [147, 127] on button "FTP" at bounding box center [152, 132] width 25 height 14
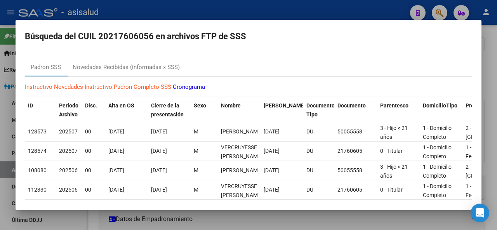
click at [497, 122] on div at bounding box center [248, 115] width 497 height 230
